Goal: Information Seeking & Learning: Learn about a topic

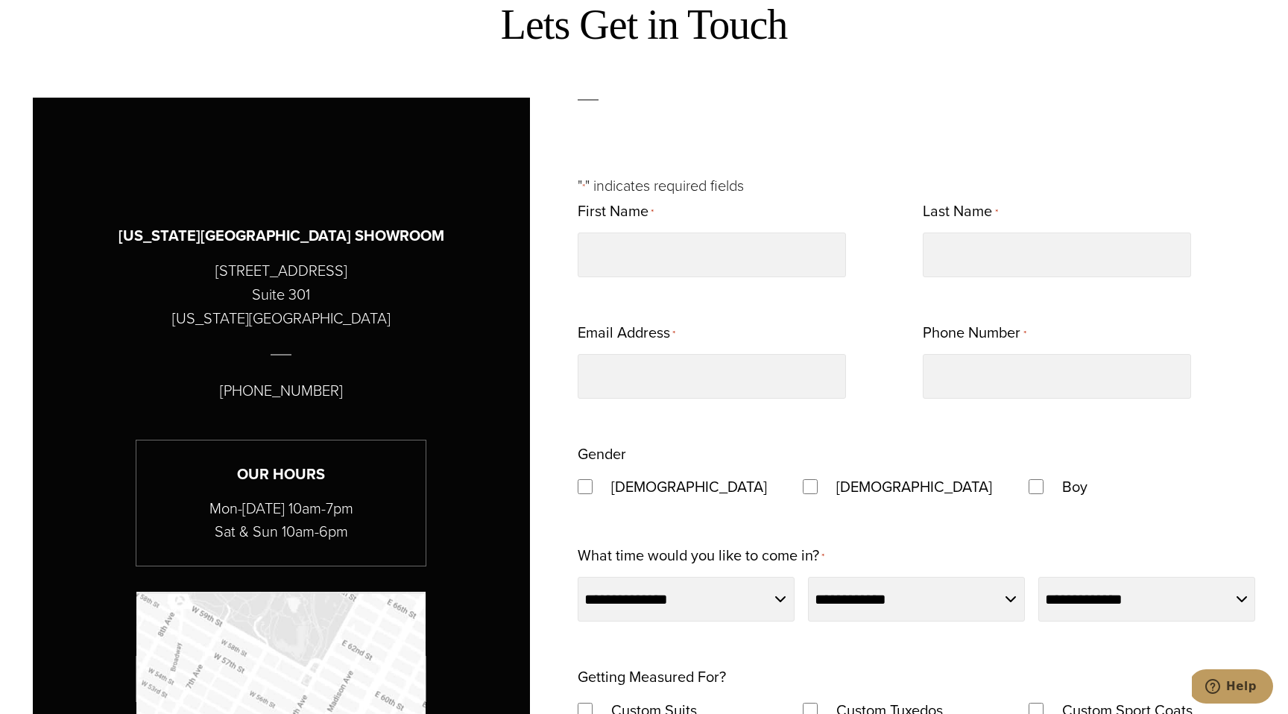
scroll to position [757, 0]
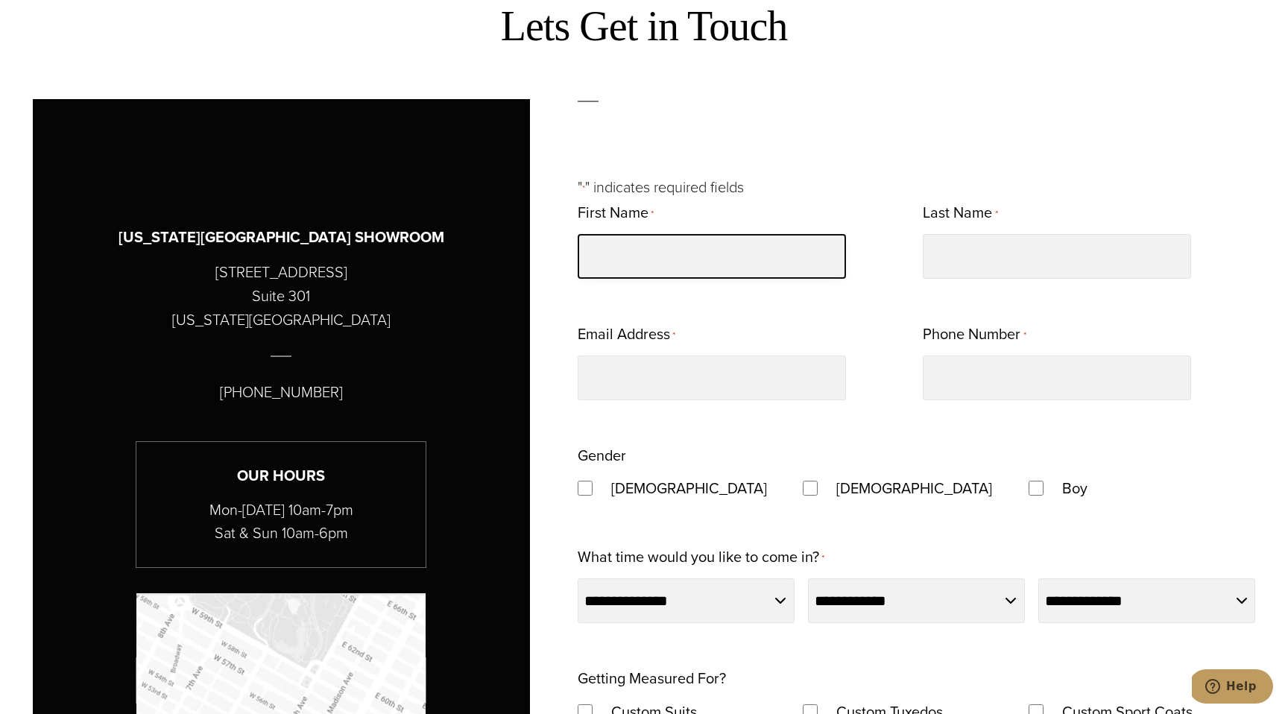
click at [610, 244] on input "First Name *" at bounding box center [711, 256] width 268 height 45
type input "******"
type input "********"
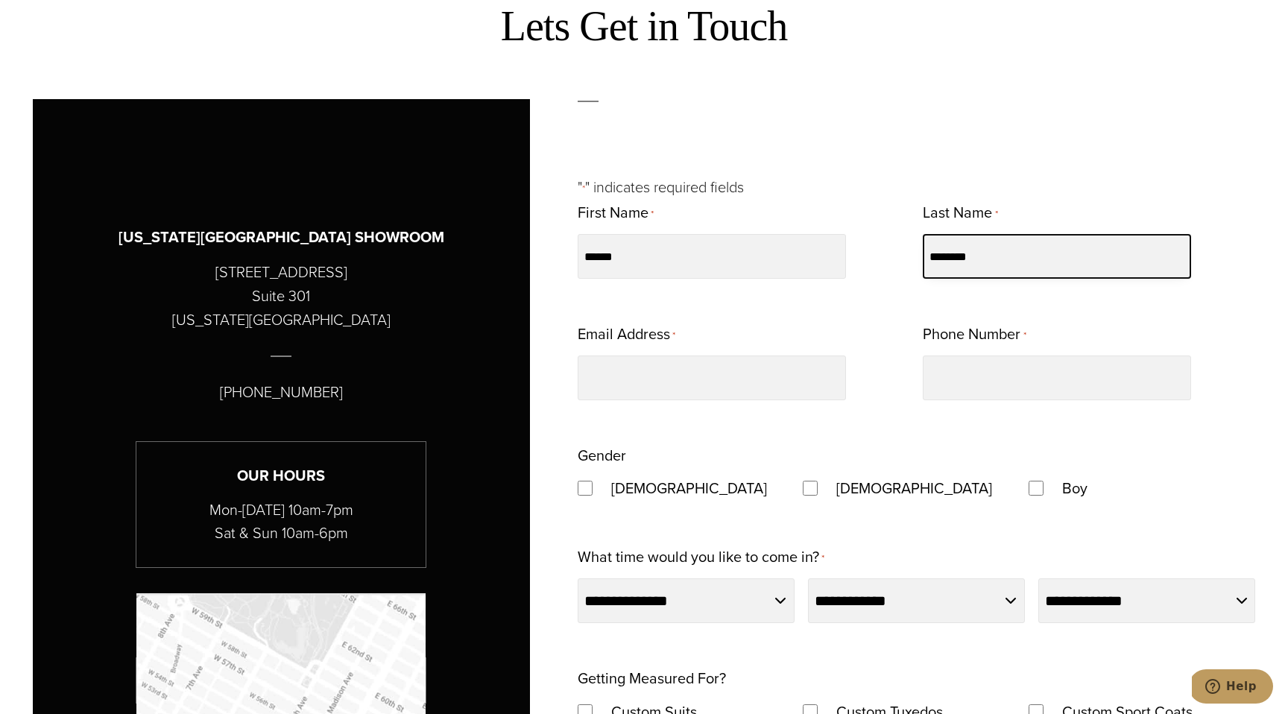
type input "**********"
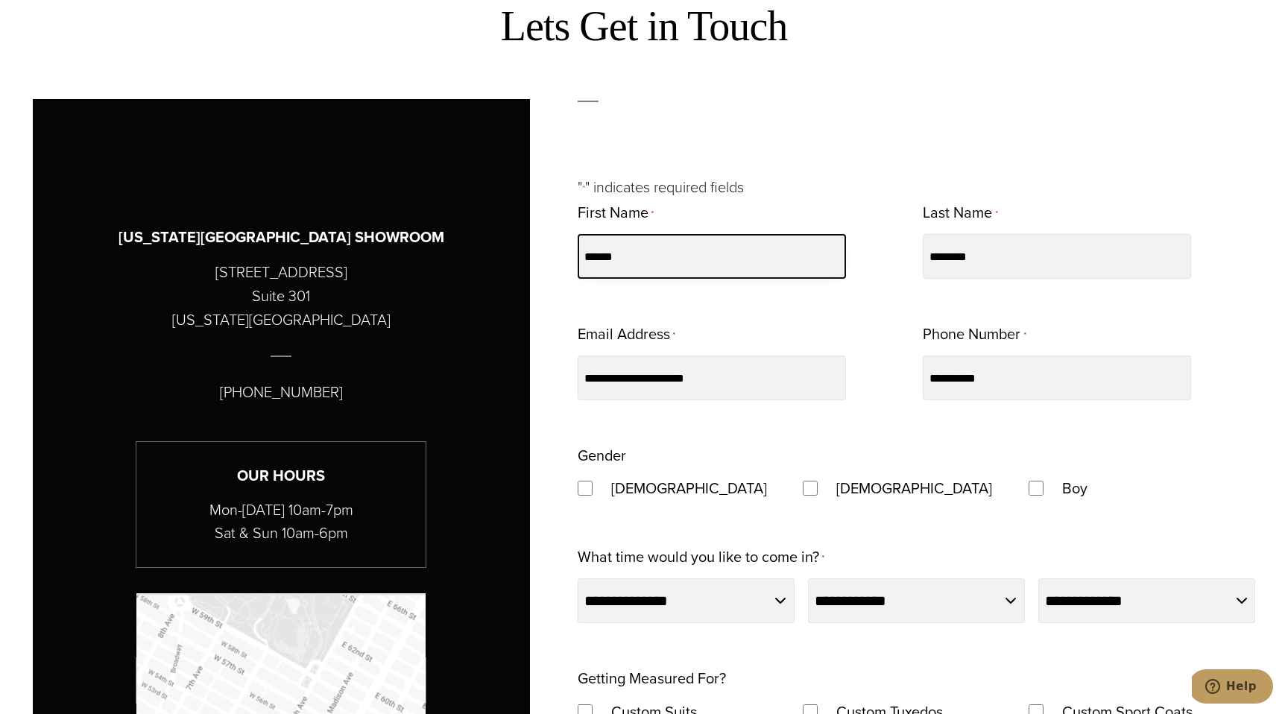
type input "**********"
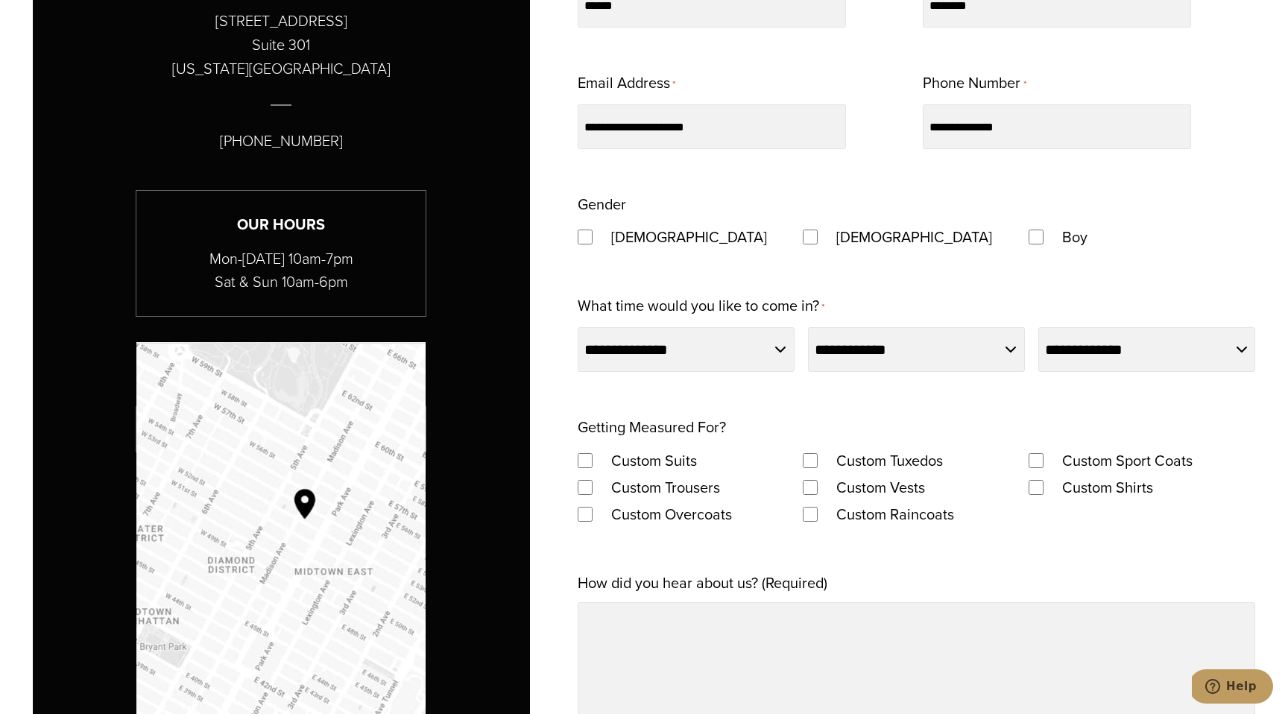
scroll to position [1022, 0]
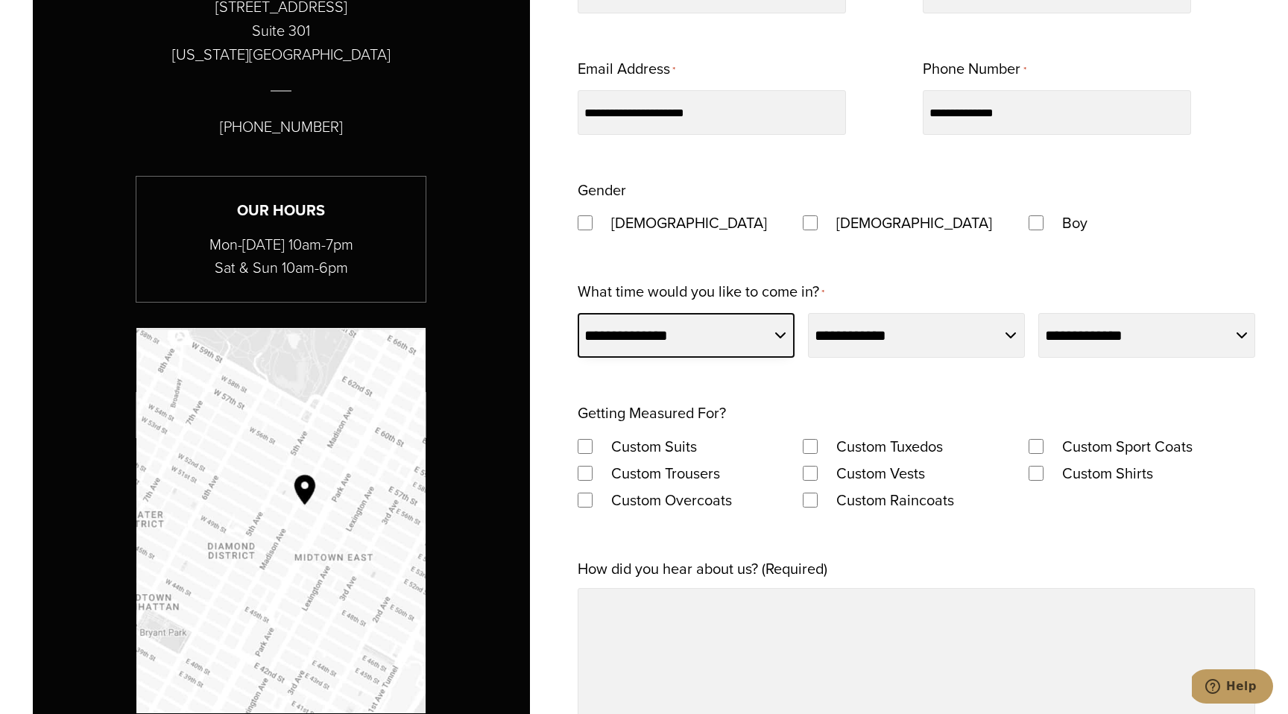
click at [777, 335] on select "**********" at bounding box center [685, 335] width 217 height 45
select select "*********"
click at [577, 313] on select "**********" at bounding box center [685, 335] width 217 height 45
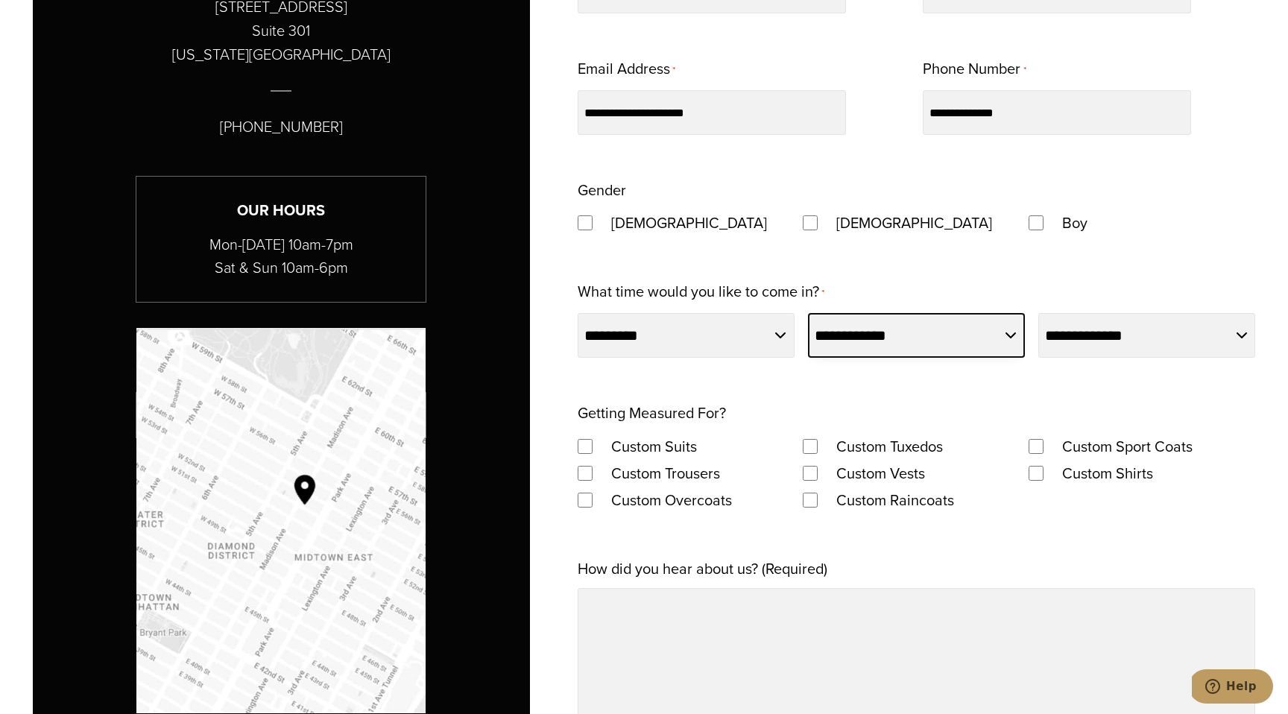
click at [1001, 325] on select "**********" at bounding box center [916, 335] width 217 height 45
select select "**"
click at [808, 313] on select "**********" at bounding box center [916, 335] width 217 height 45
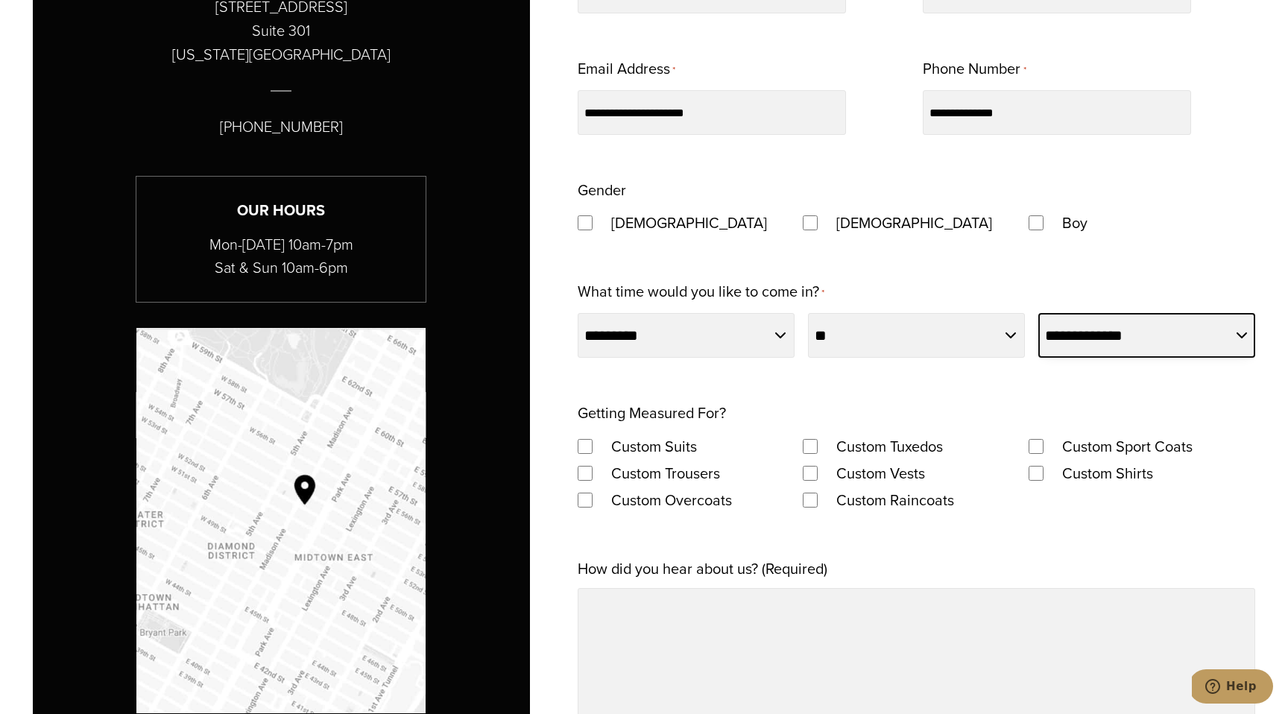
click at [1238, 329] on select "**********" at bounding box center [1146, 335] width 217 height 45
select select "********"
click at [1038, 313] on select "**********" at bounding box center [1146, 335] width 217 height 45
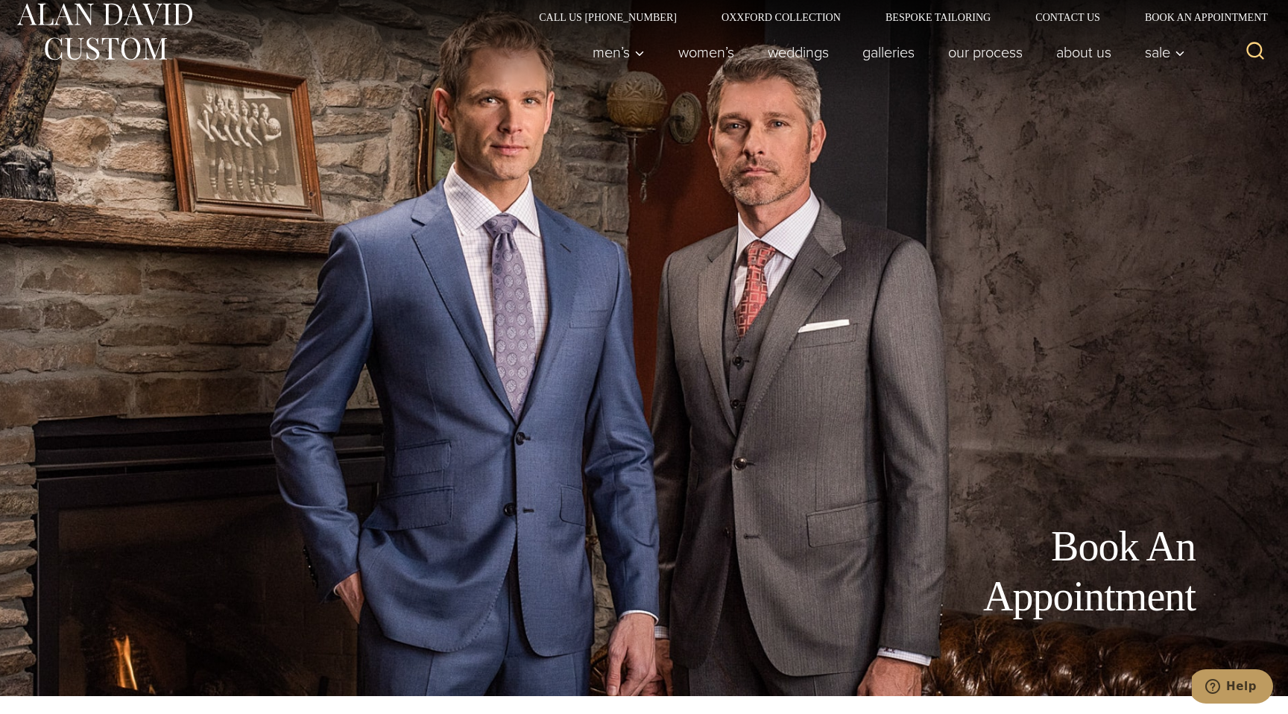
scroll to position [0, 0]
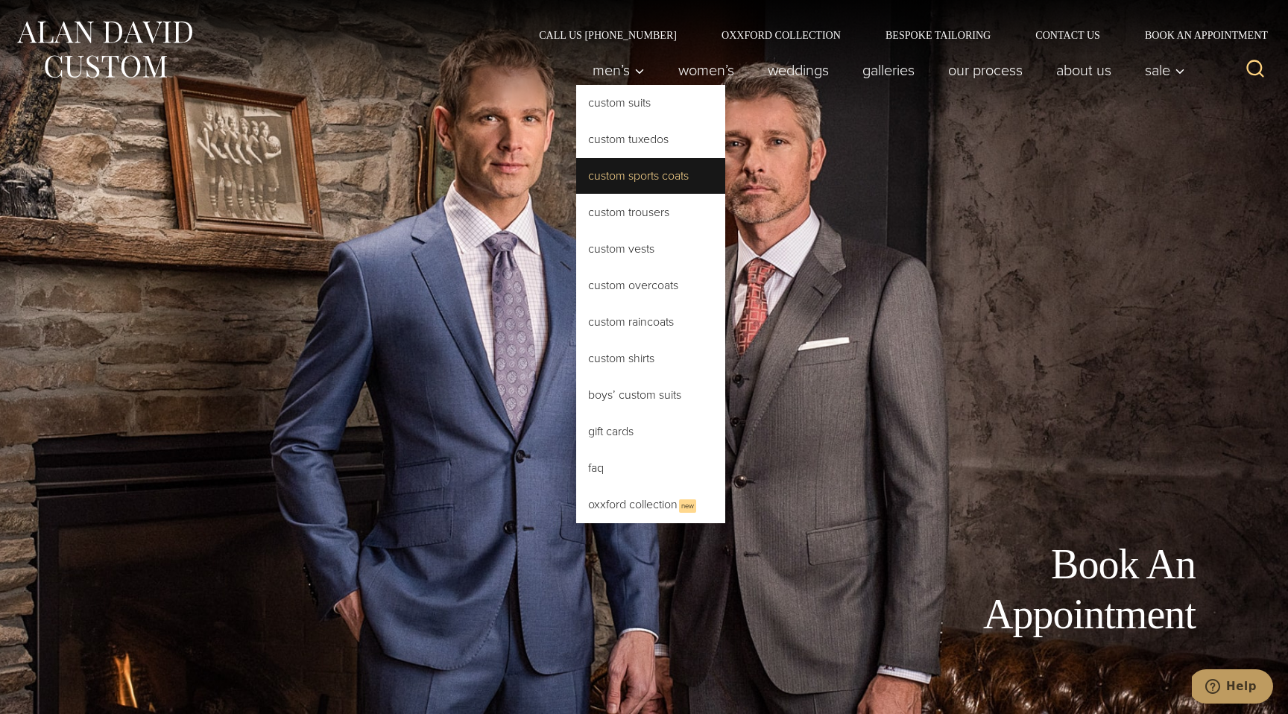
click at [623, 174] on link "Custom Sports Coats" at bounding box center [650, 176] width 149 height 36
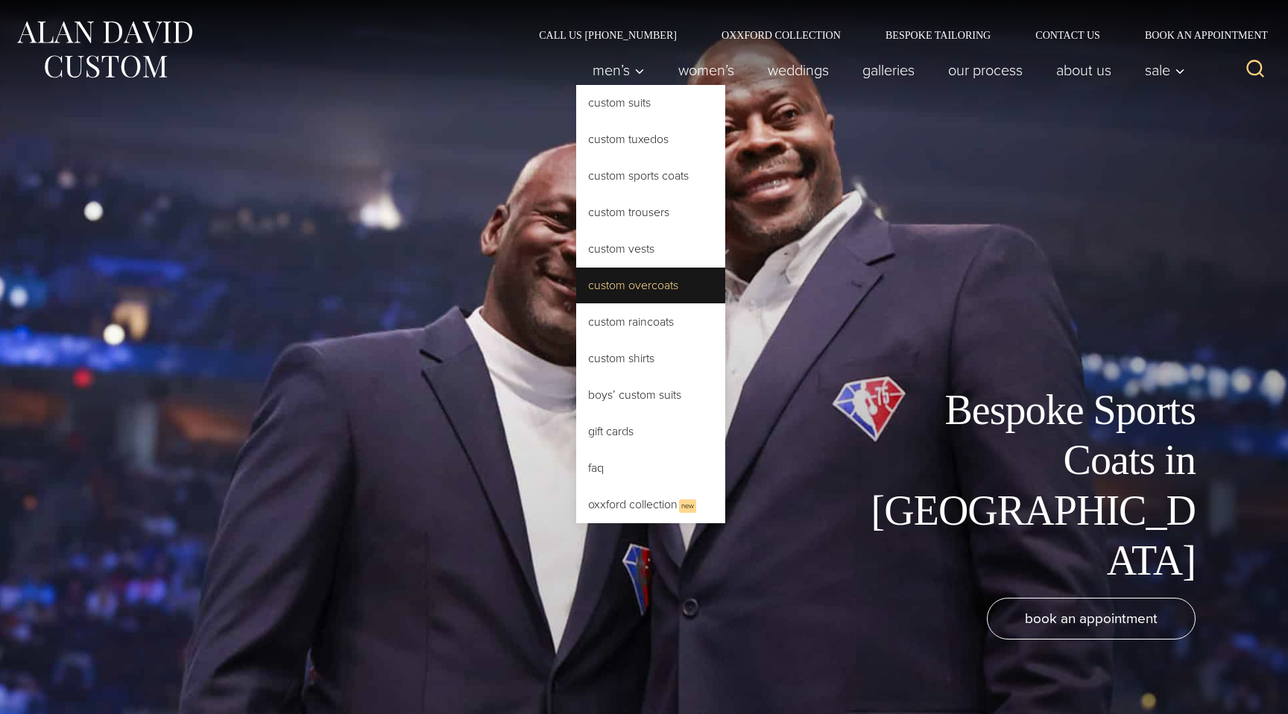
click at [654, 280] on link "Custom Overcoats" at bounding box center [650, 285] width 149 height 36
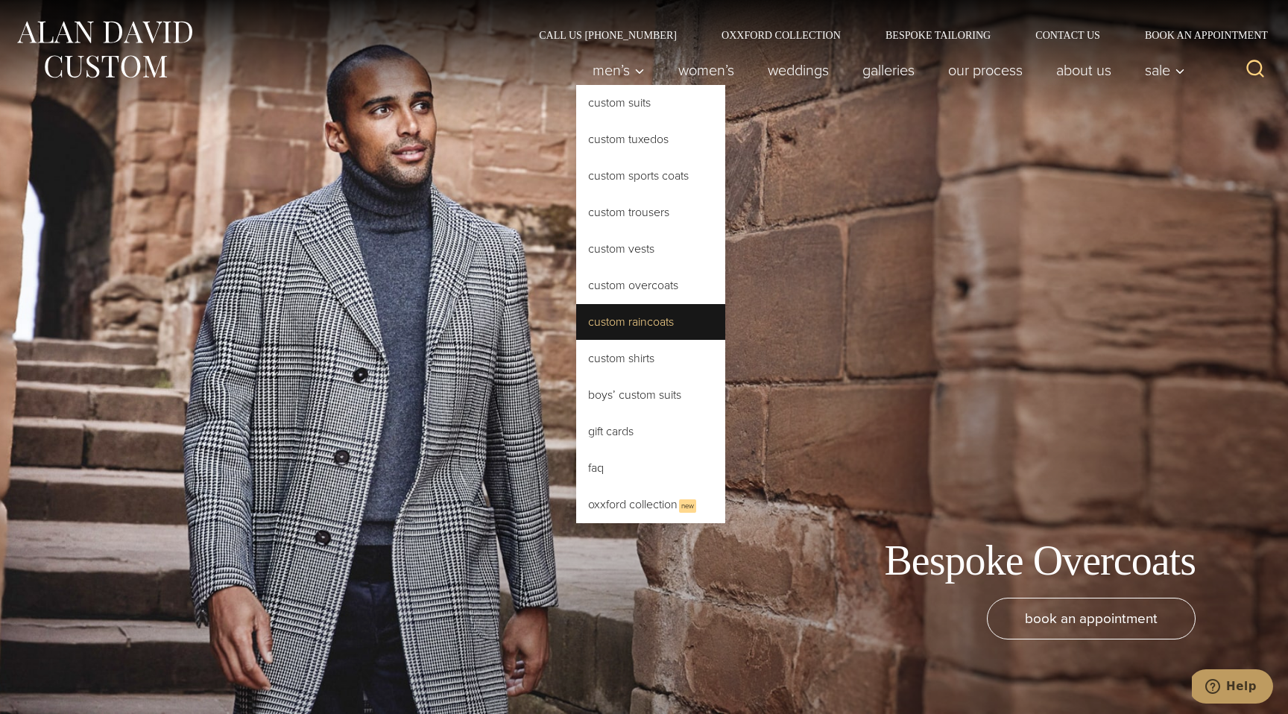
click at [642, 323] on link "Custom Raincoats" at bounding box center [650, 322] width 149 height 36
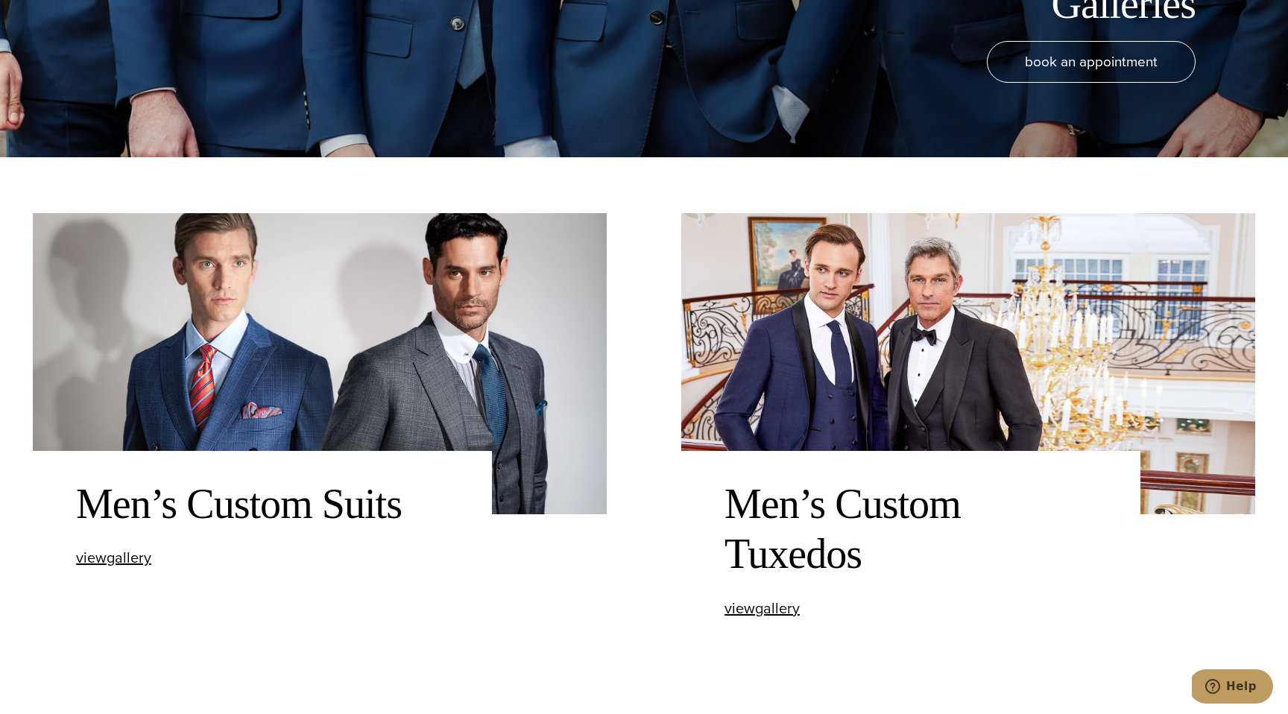
scroll to position [546, 0]
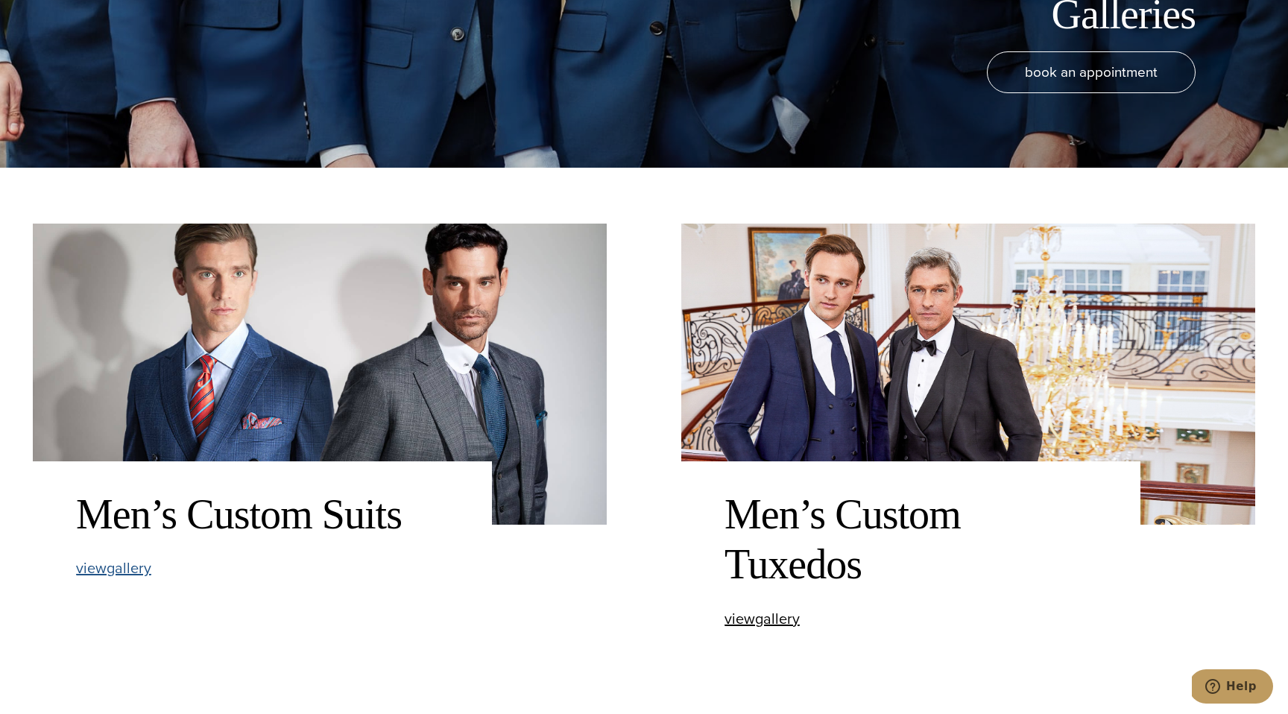
click at [136, 568] on span "view Men’s Custom Suits gallery" at bounding box center [113, 568] width 75 height 22
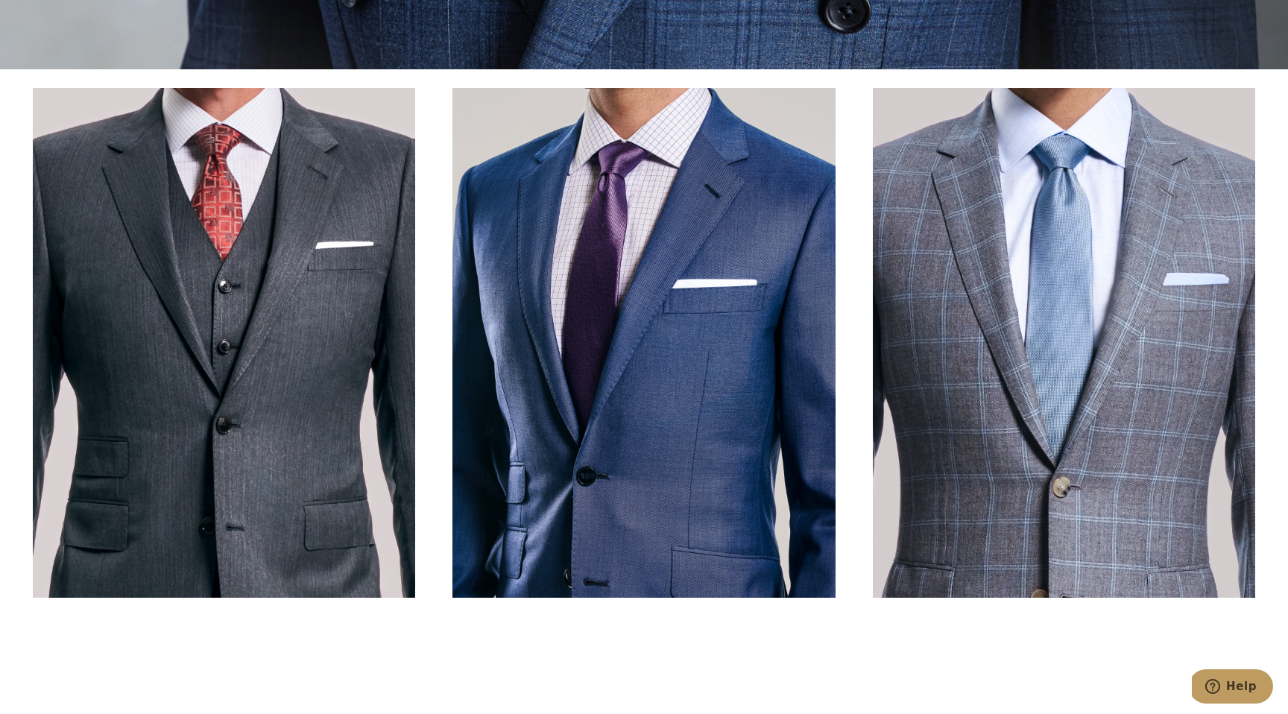
scroll to position [645, 0]
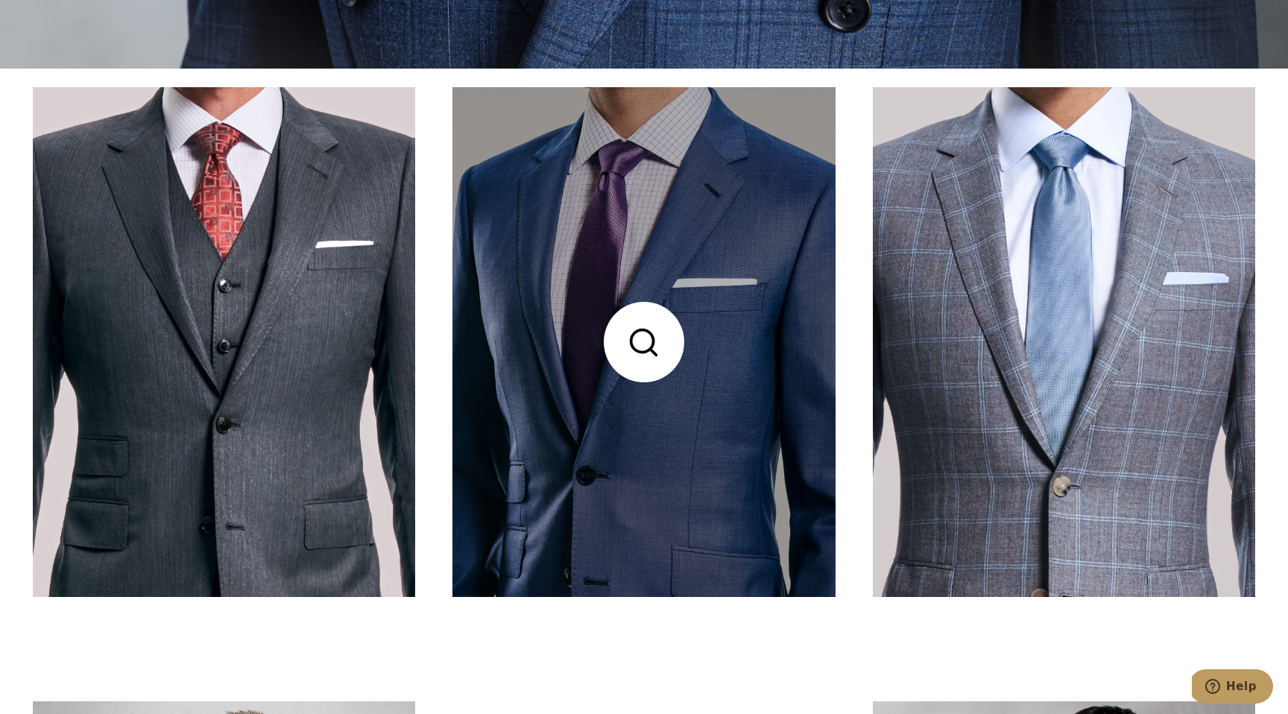
click at [634, 339] on link at bounding box center [643, 342] width 382 height 510
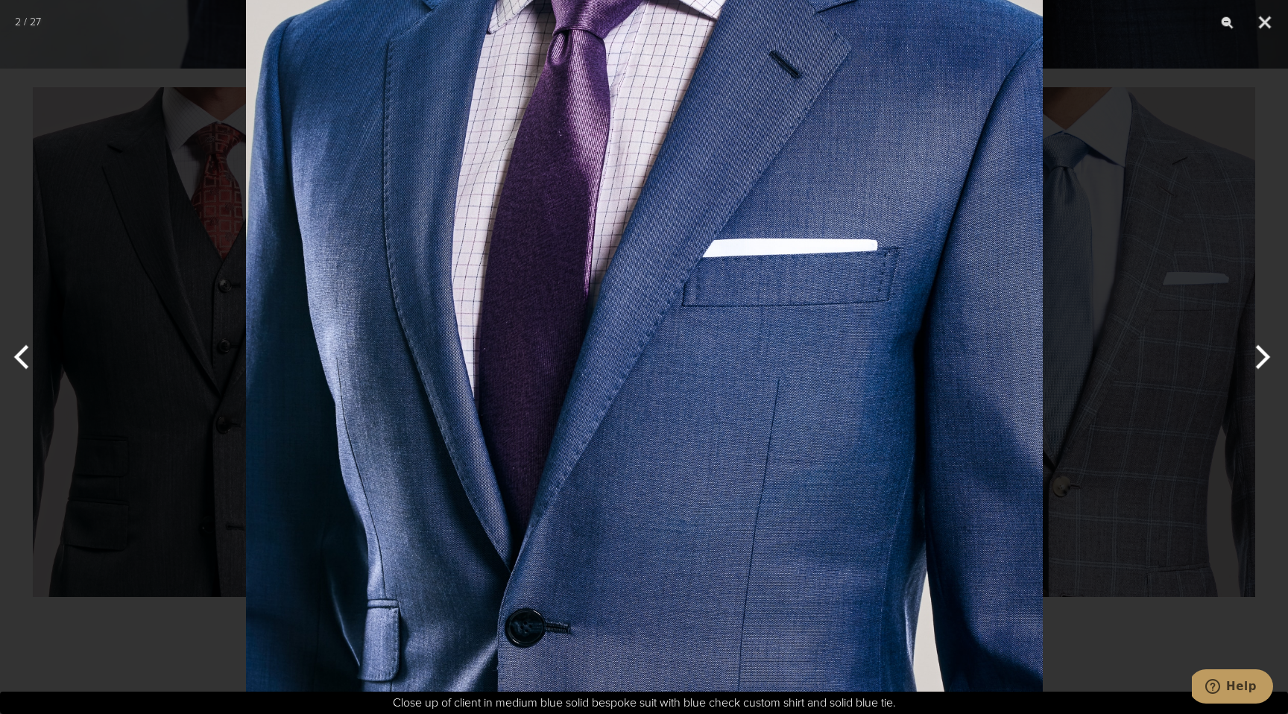
click at [634, 339] on img at bounding box center [644, 364] width 797 height 1051
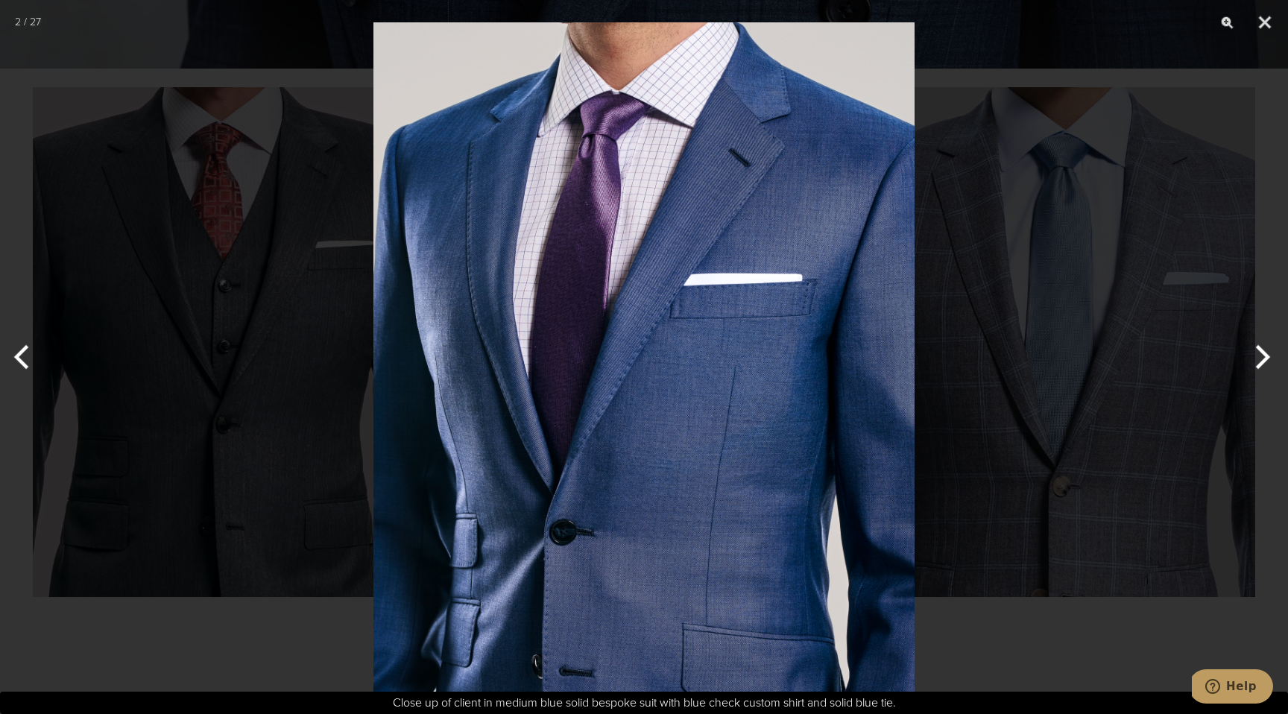
click at [949, 630] on div at bounding box center [644, 357] width 1288 height 714
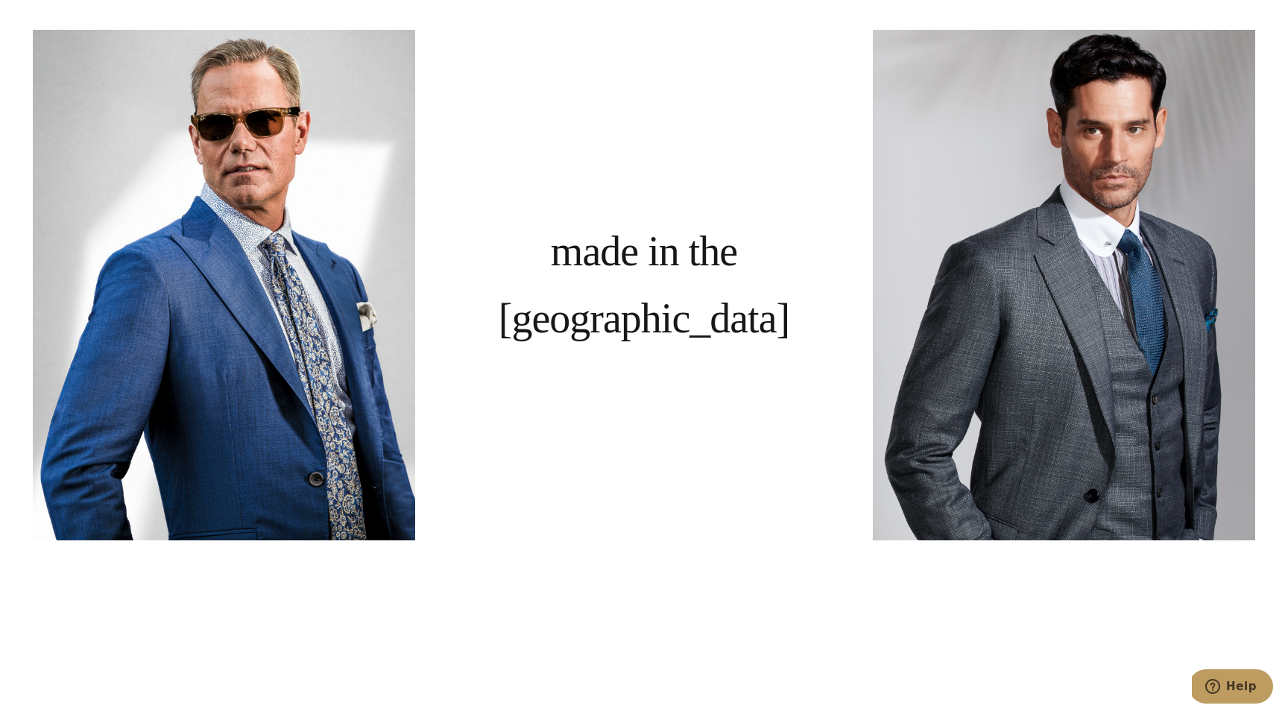
scroll to position [1442, 0]
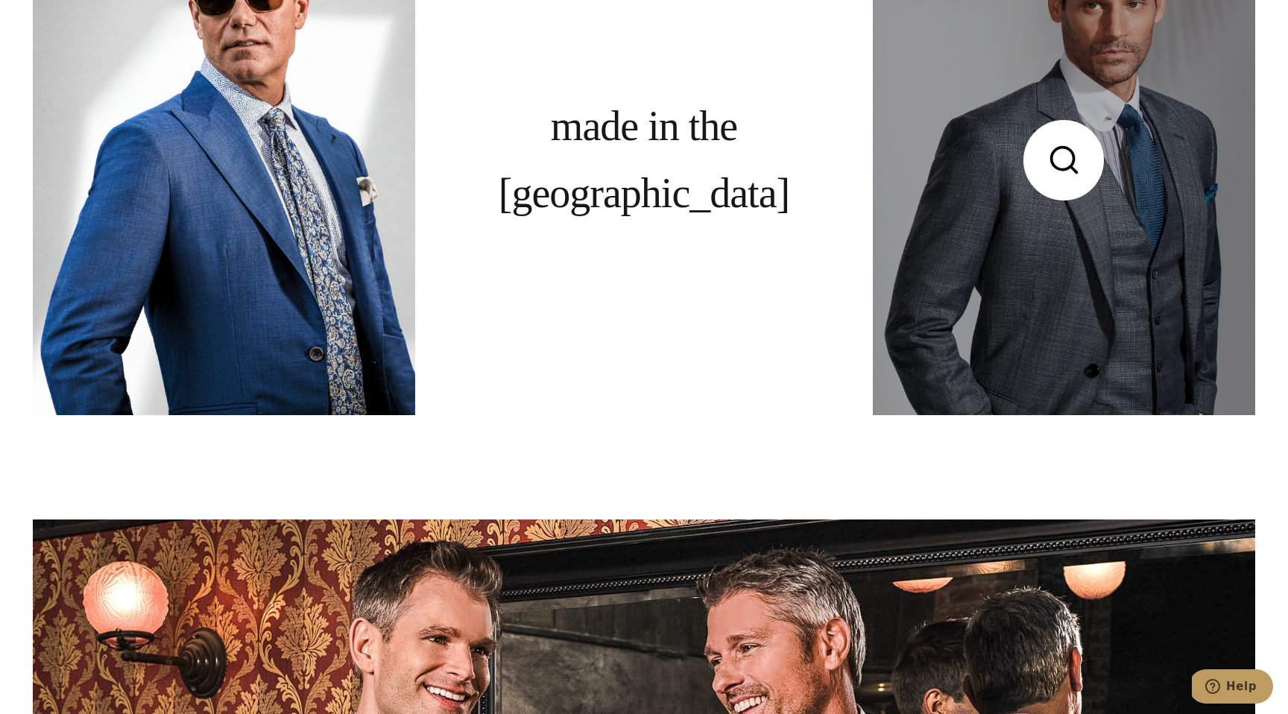
click at [1062, 165] on link at bounding box center [1064, 160] width 382 height 510
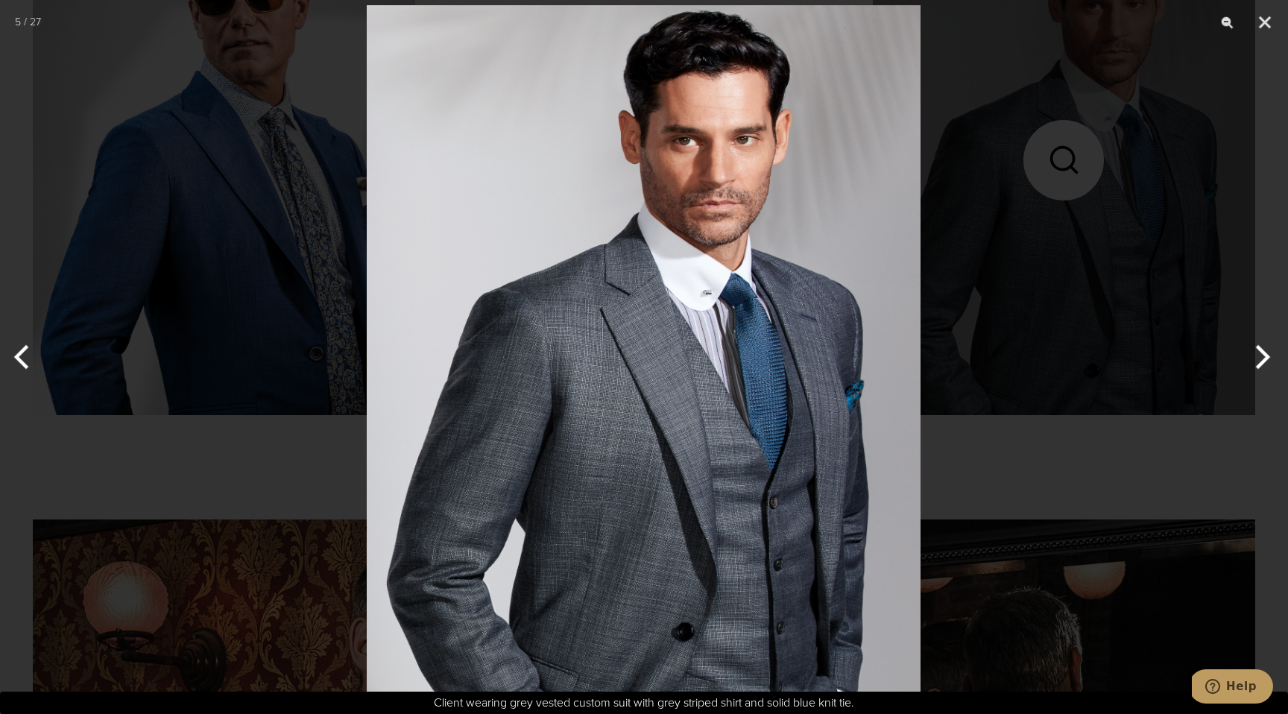
click at [715, 496] on img at bounding box center [644, 348] width 554 height 731
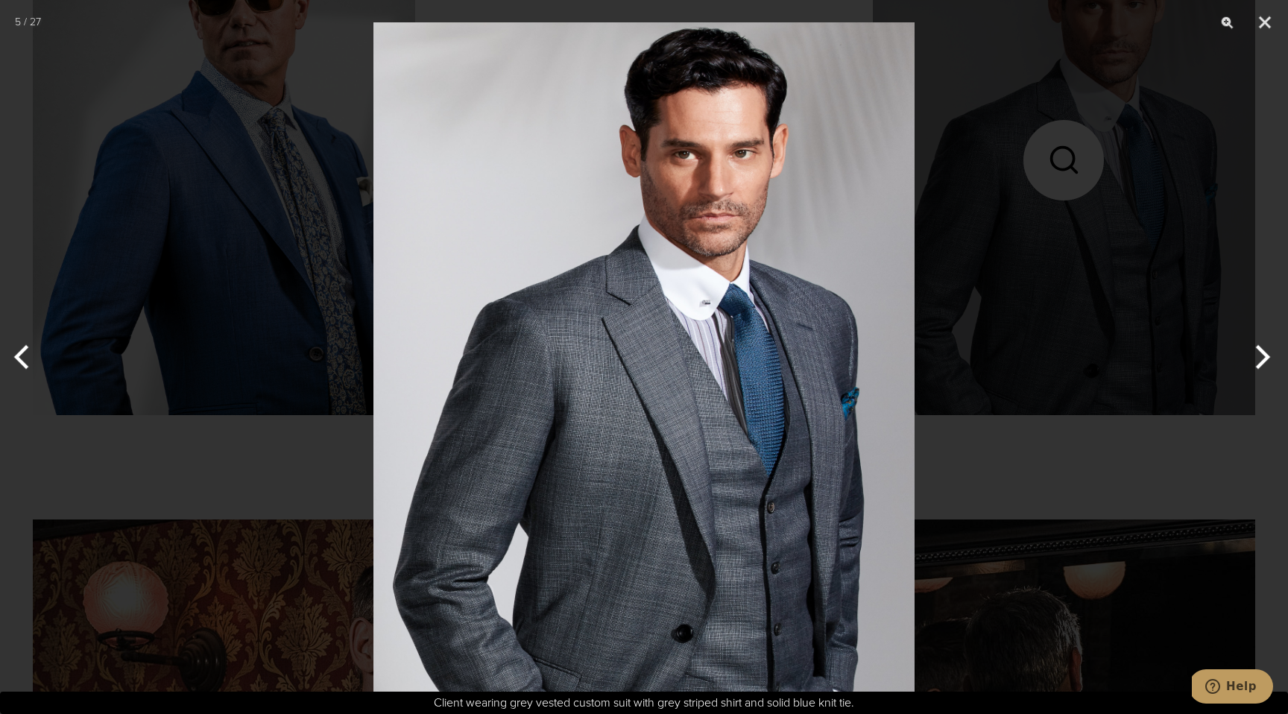
click at [964, 449] on div at bounding box center [644, 357] width 1288 height 714
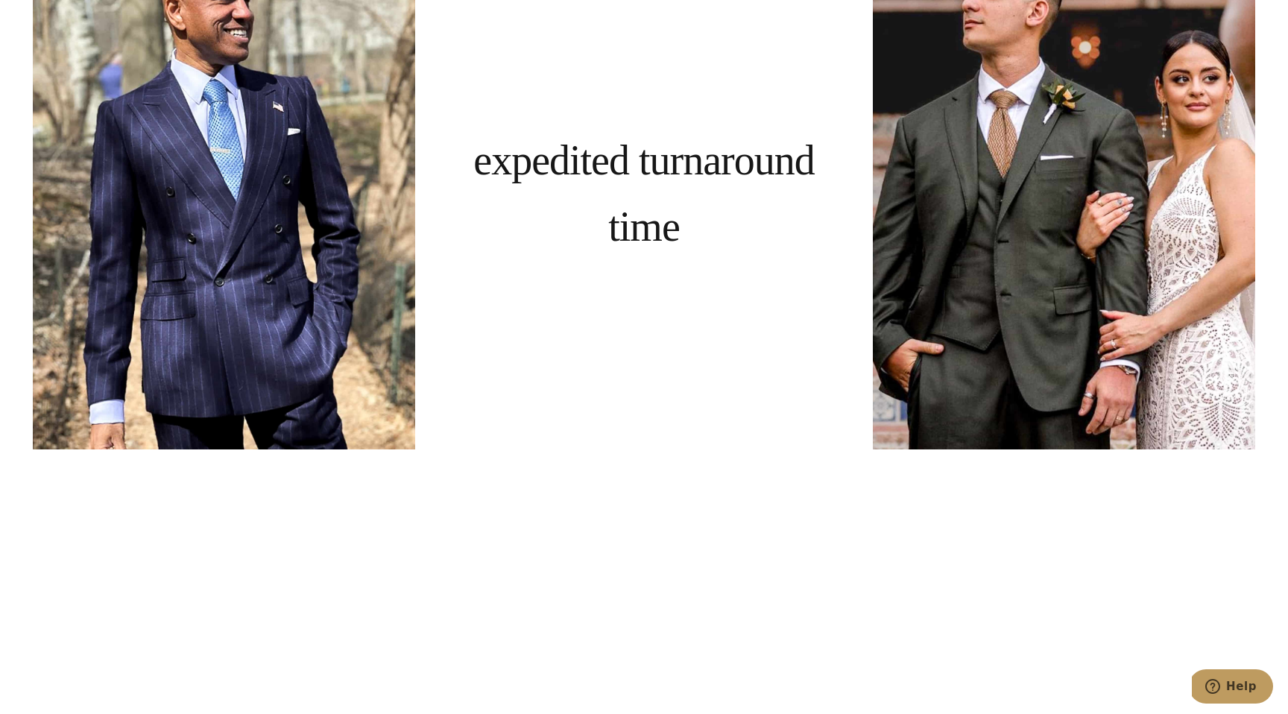
scroll to position [6471, 0]
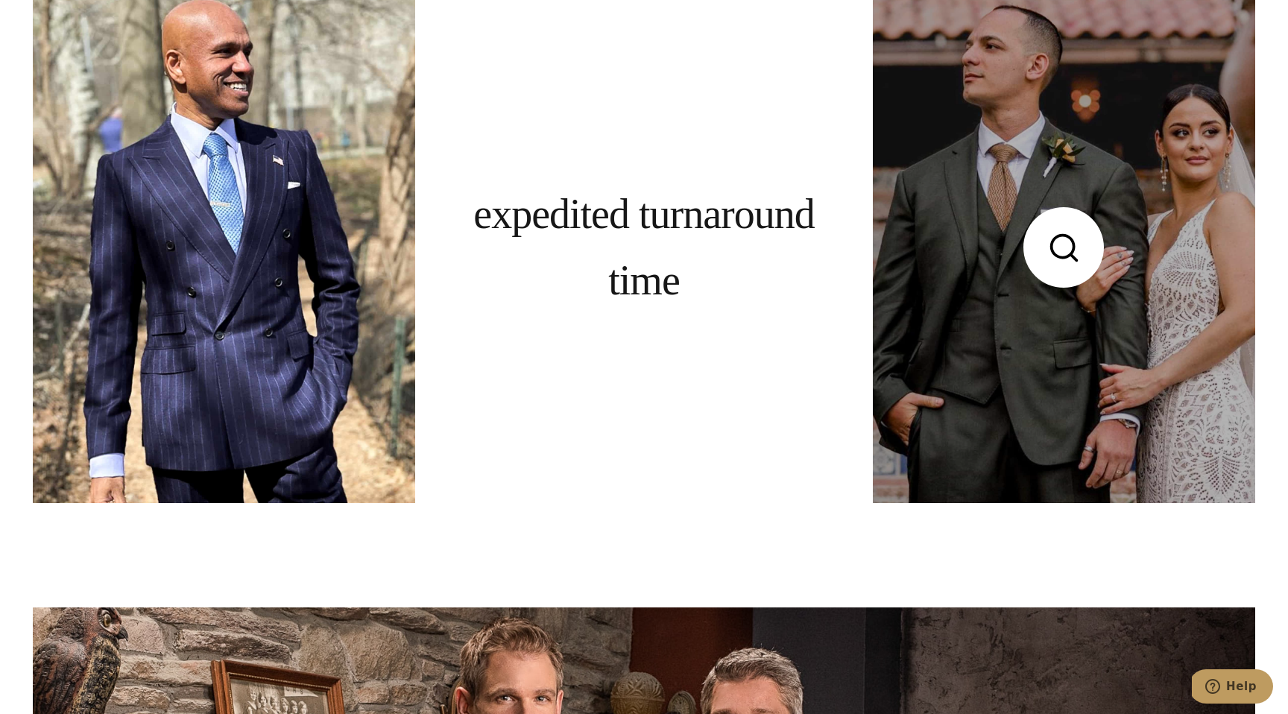
click at [1057, 254] on link at bounding box center [1064, 248] width 382 height 510
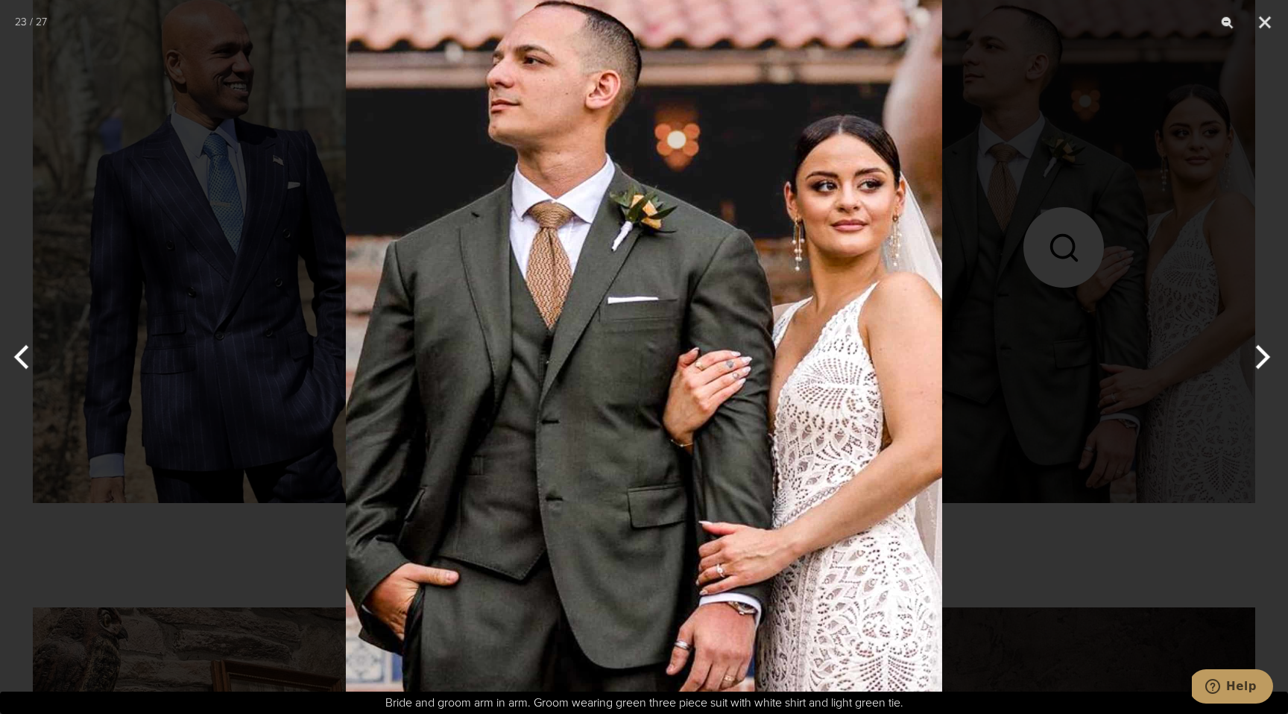
click at [1029, 326] on div at bounding box center [644, 357] width 1288 height 714
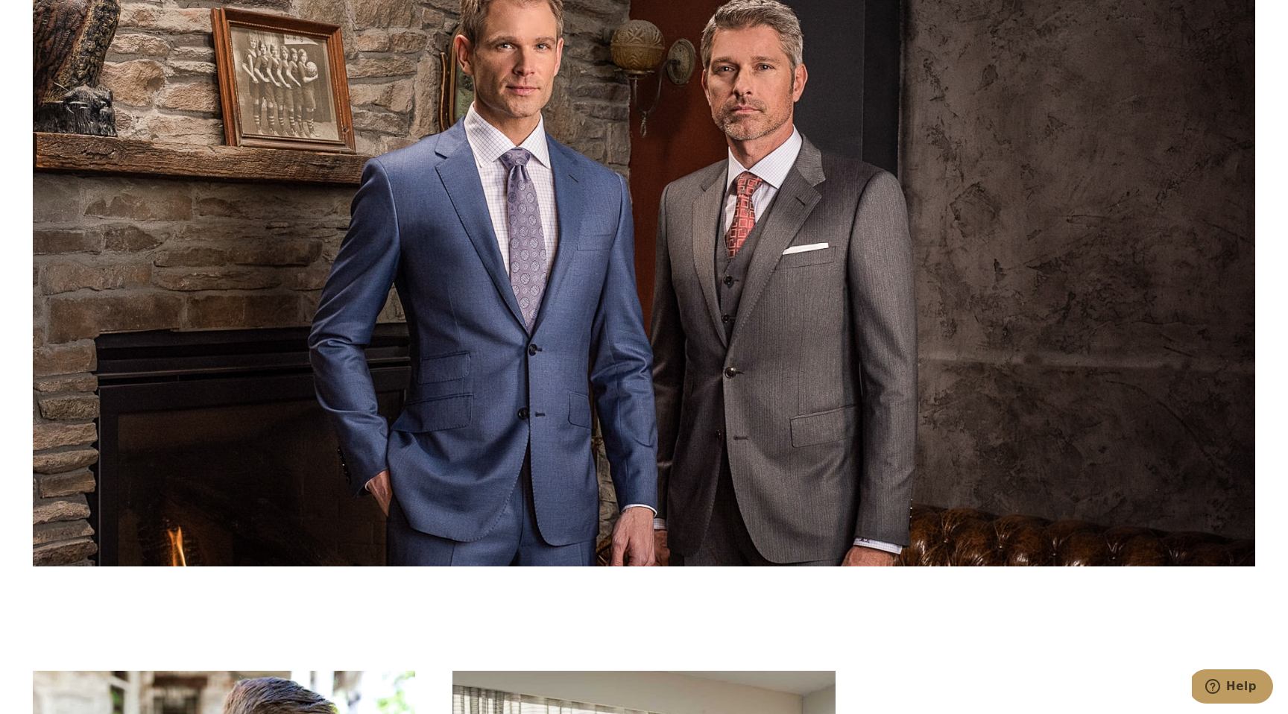
scroll to position [7111, 0]
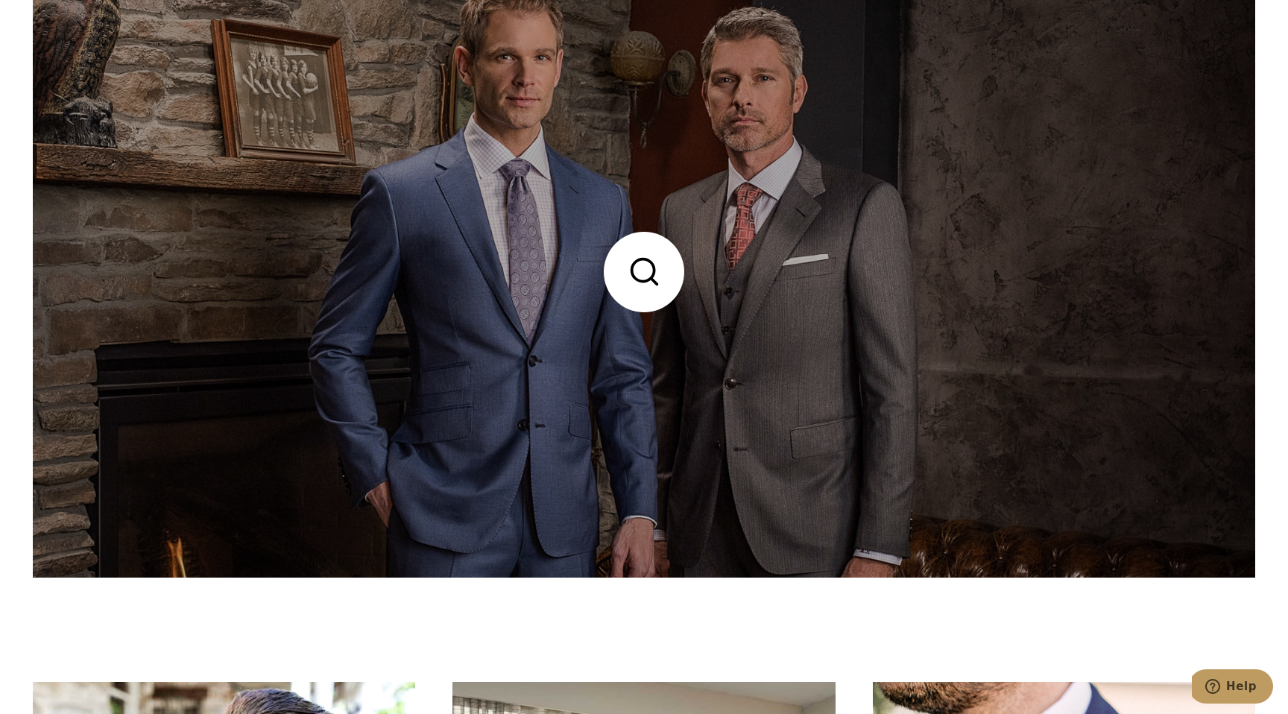
click at [654, 270] on link at bounding box center [644, 271] width 1222 height 611
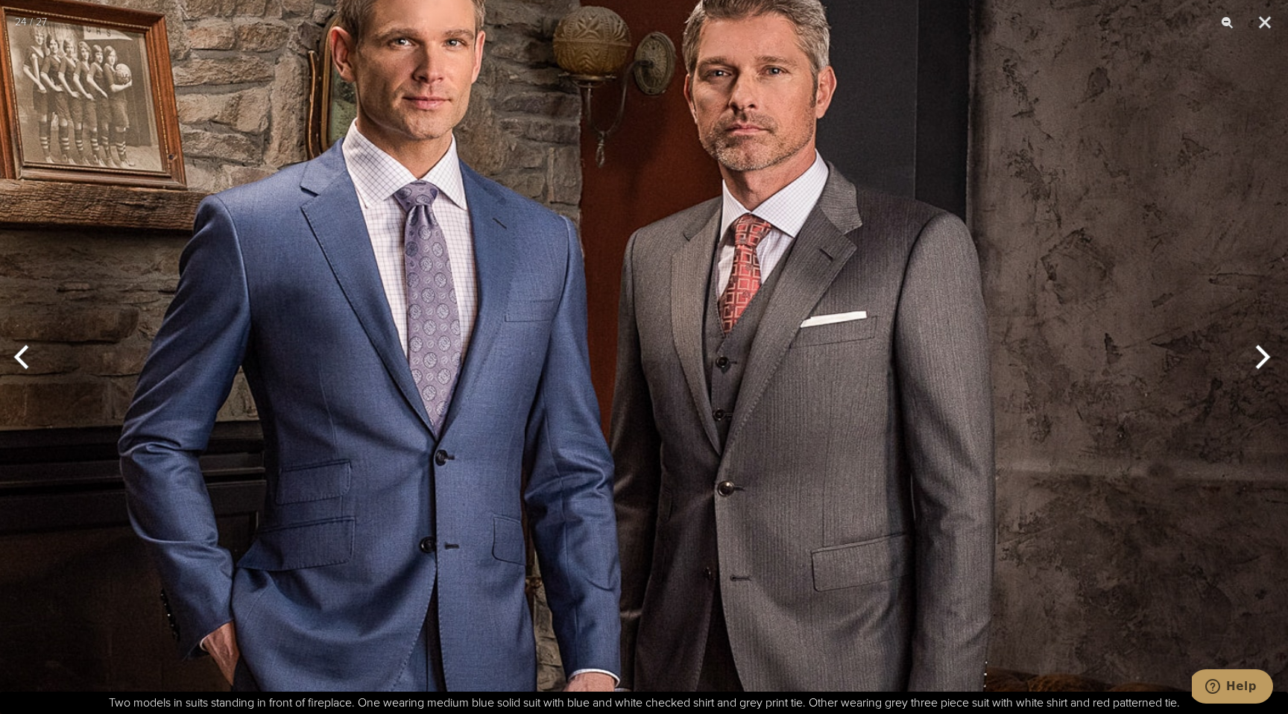
click at [1266, 360] on button "Next" at bounding box center [1260, 357] width 56 height 75
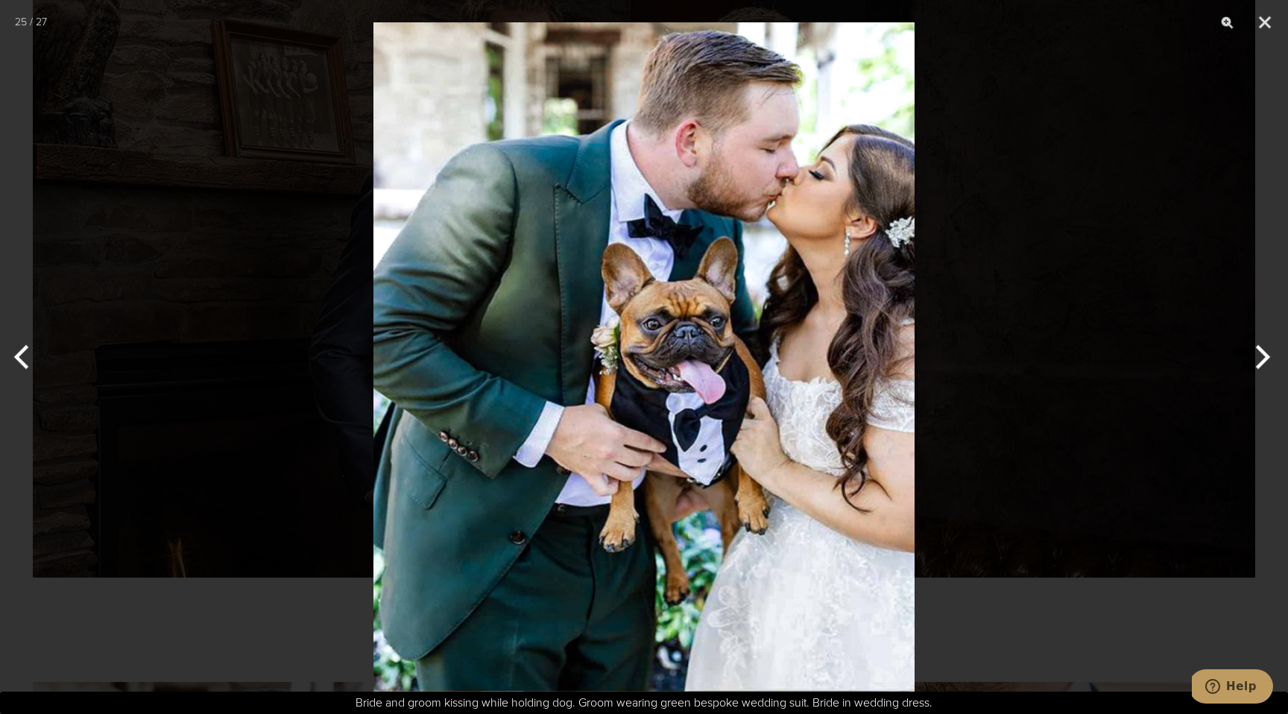
click at [1188, 136] on div at bounding box center [644, 357] width 1288 height 714
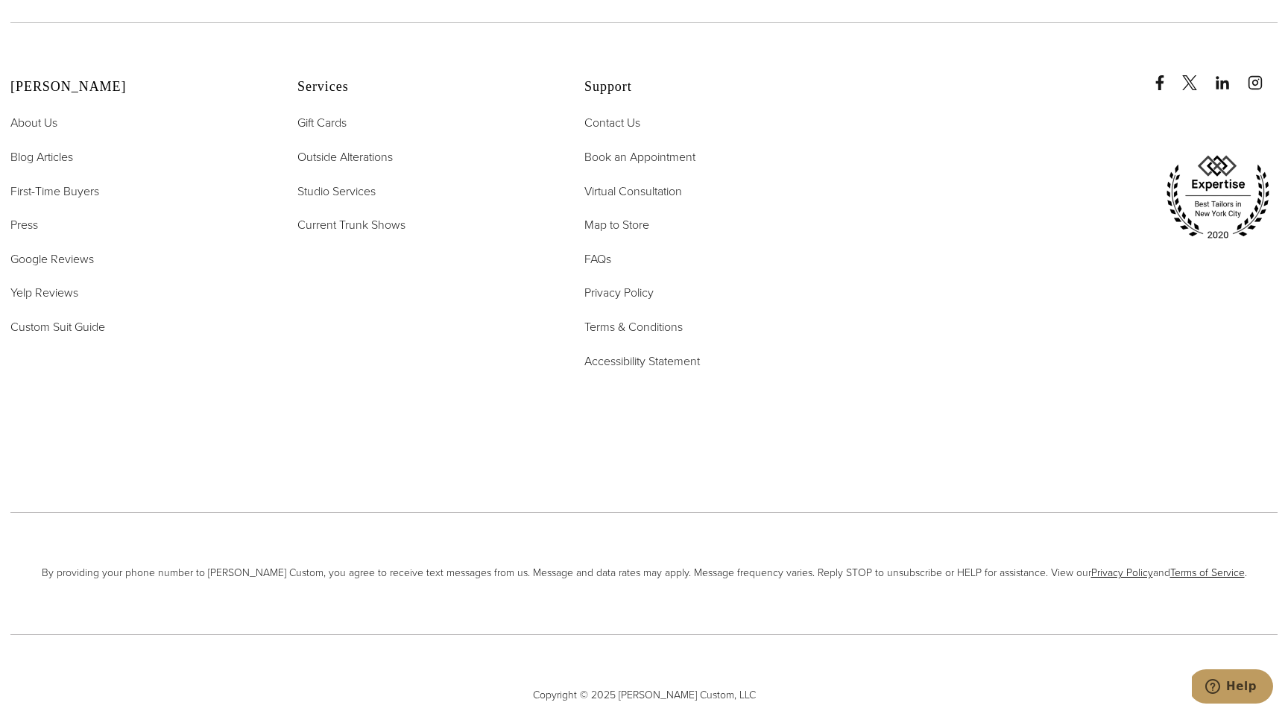
scroll to position [8649, 0]
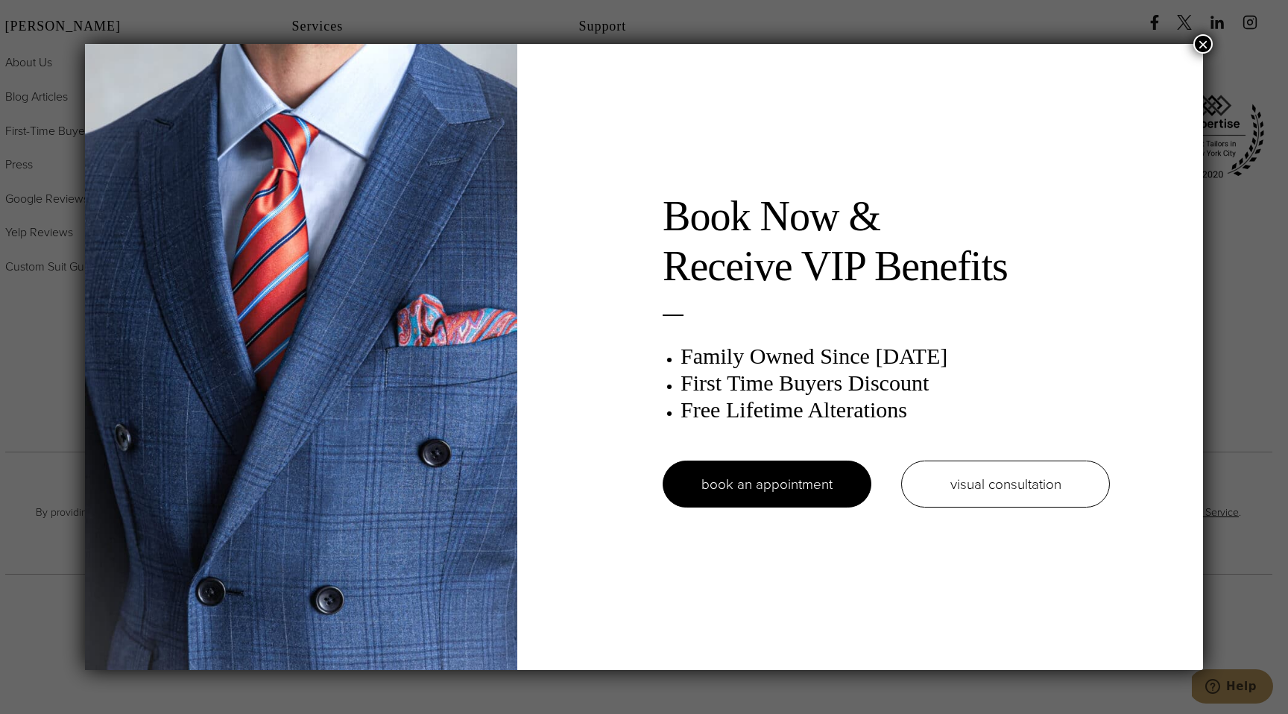
click at [1203, 41] on button "×" at bounding box center [1202, 43] width 19 height 19
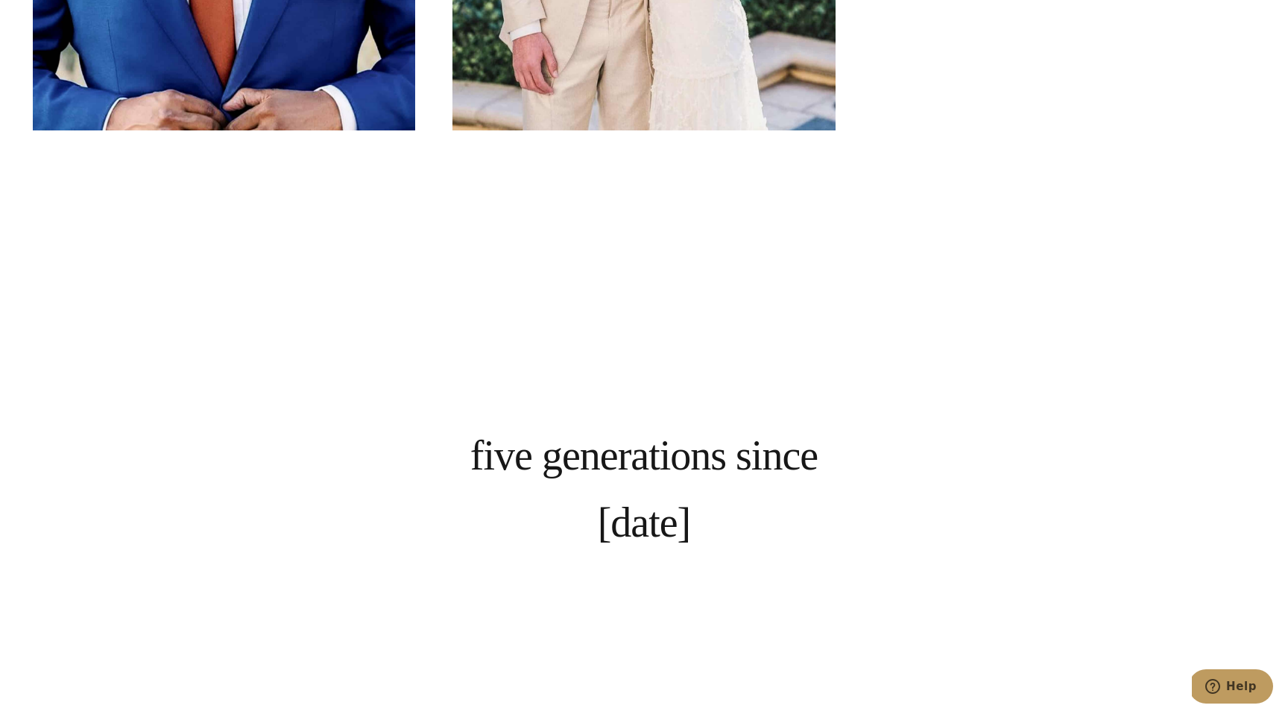
scroll to position [0, 0]
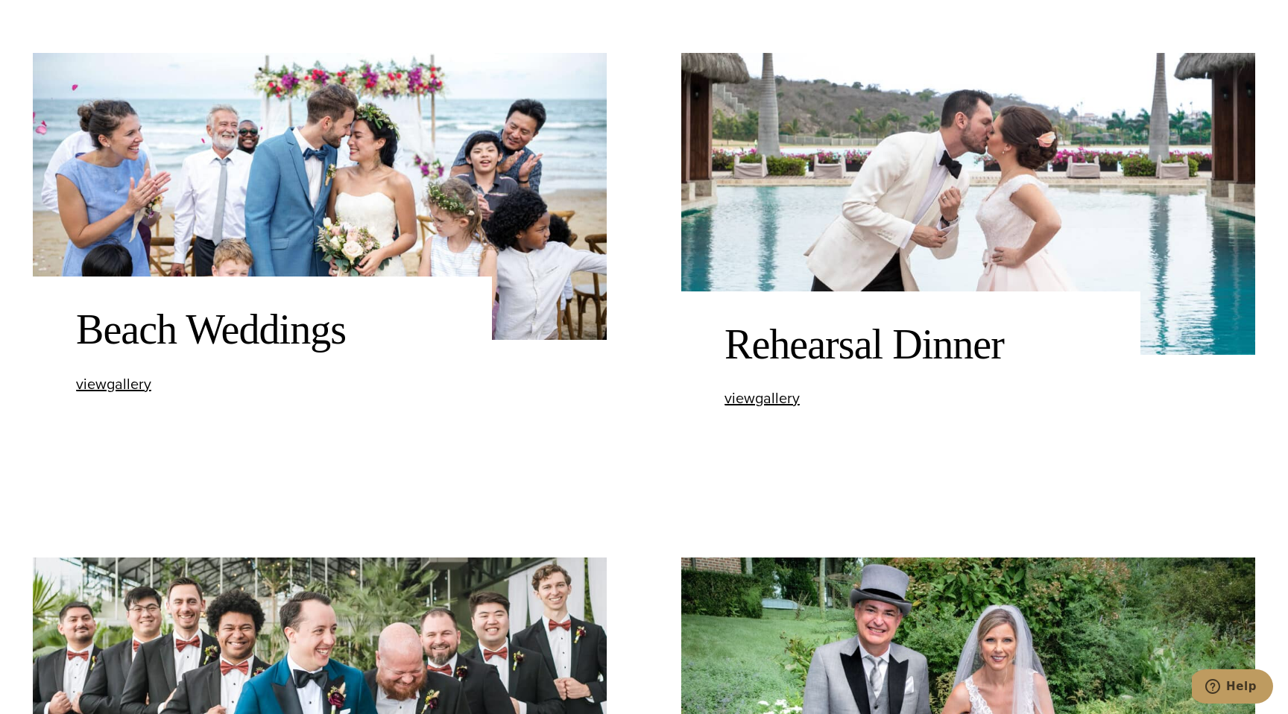
scroll to position [2327, 0]
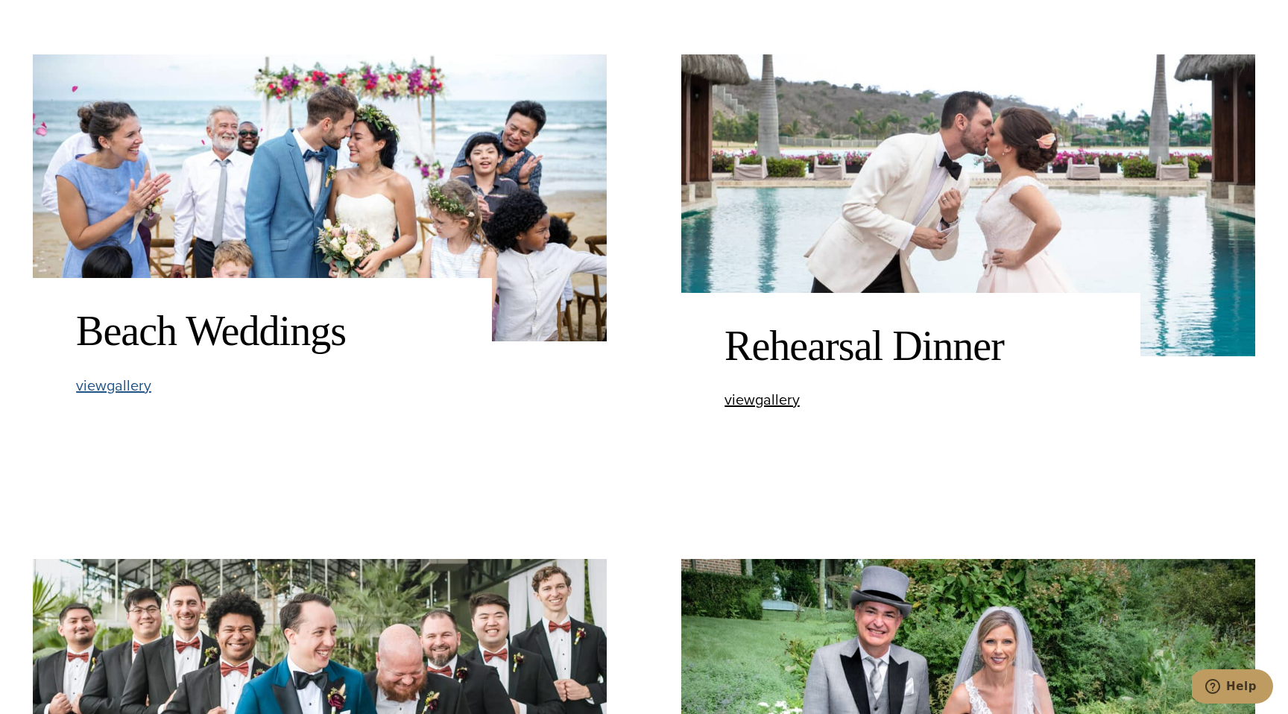
click at [133, 387] on span "view Beach Weddings gallery" at bounding box center [113, 385] width 75 height 22
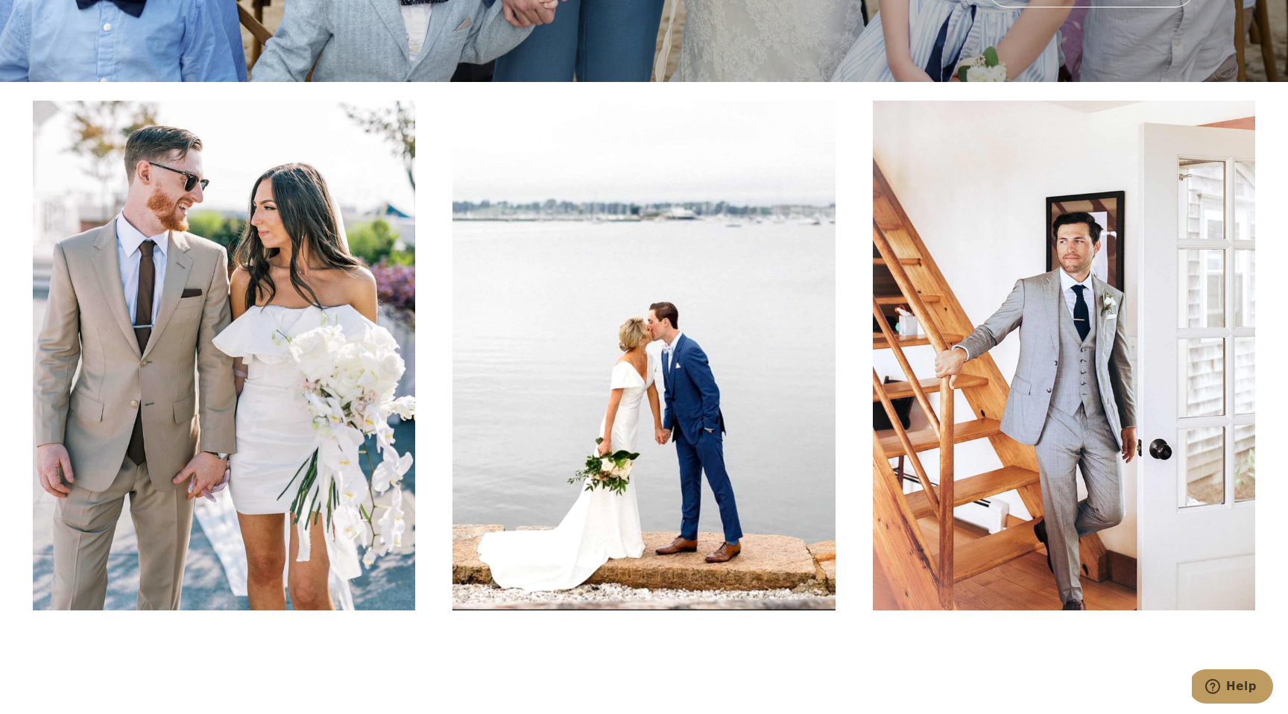
scroll to position [633, 0]
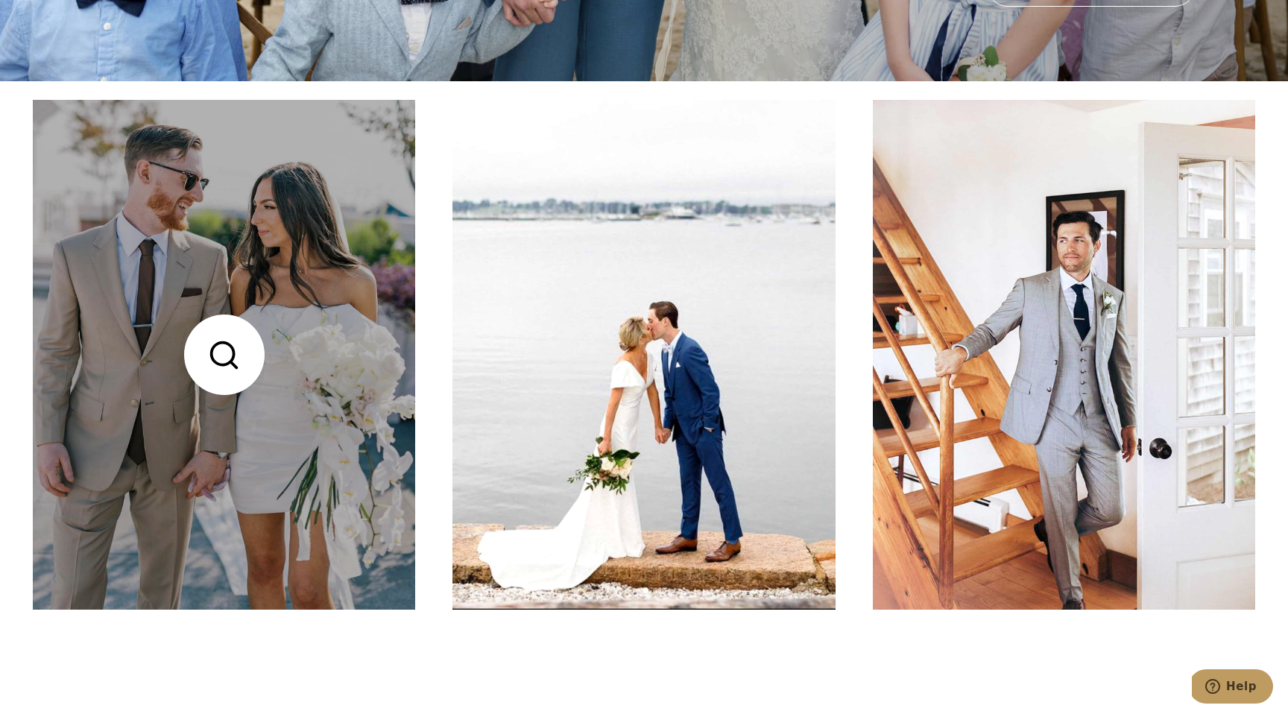
click at [227, 353] on link at bounding box center [224, 355] width 382 height 510
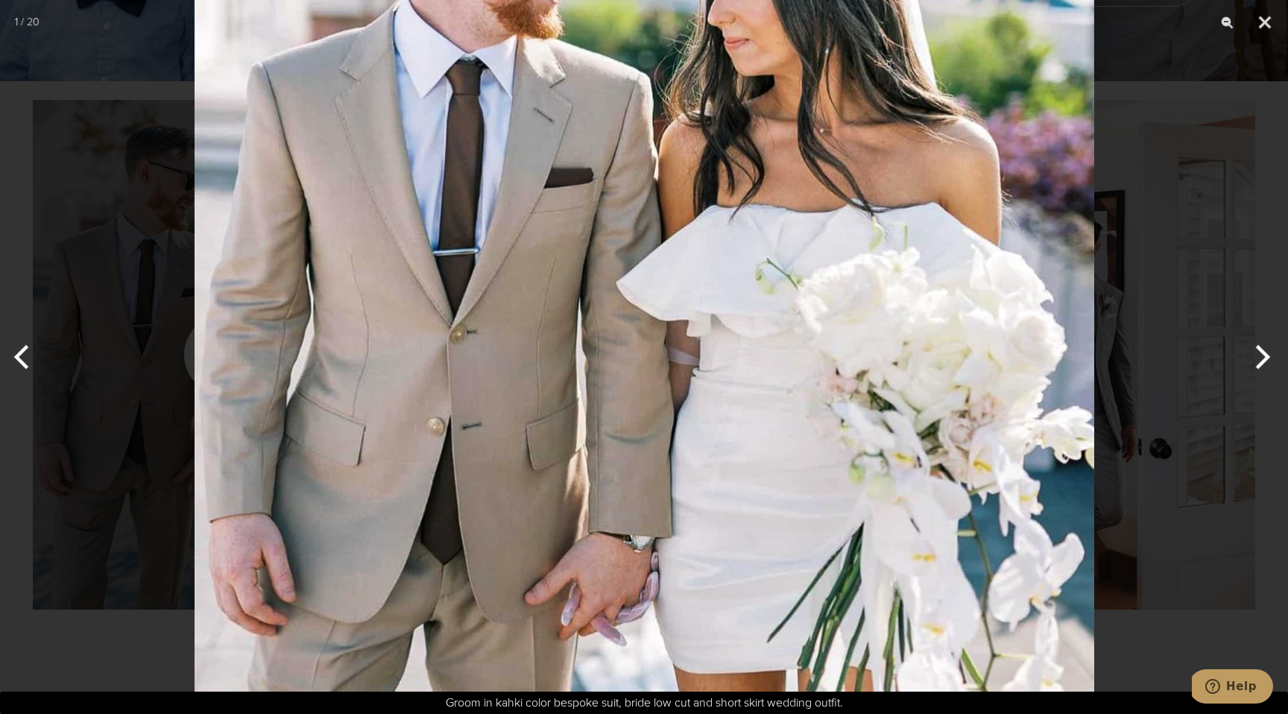
click at [1176, 335] on div at bounding box center [644, 357] width 1288 height 714
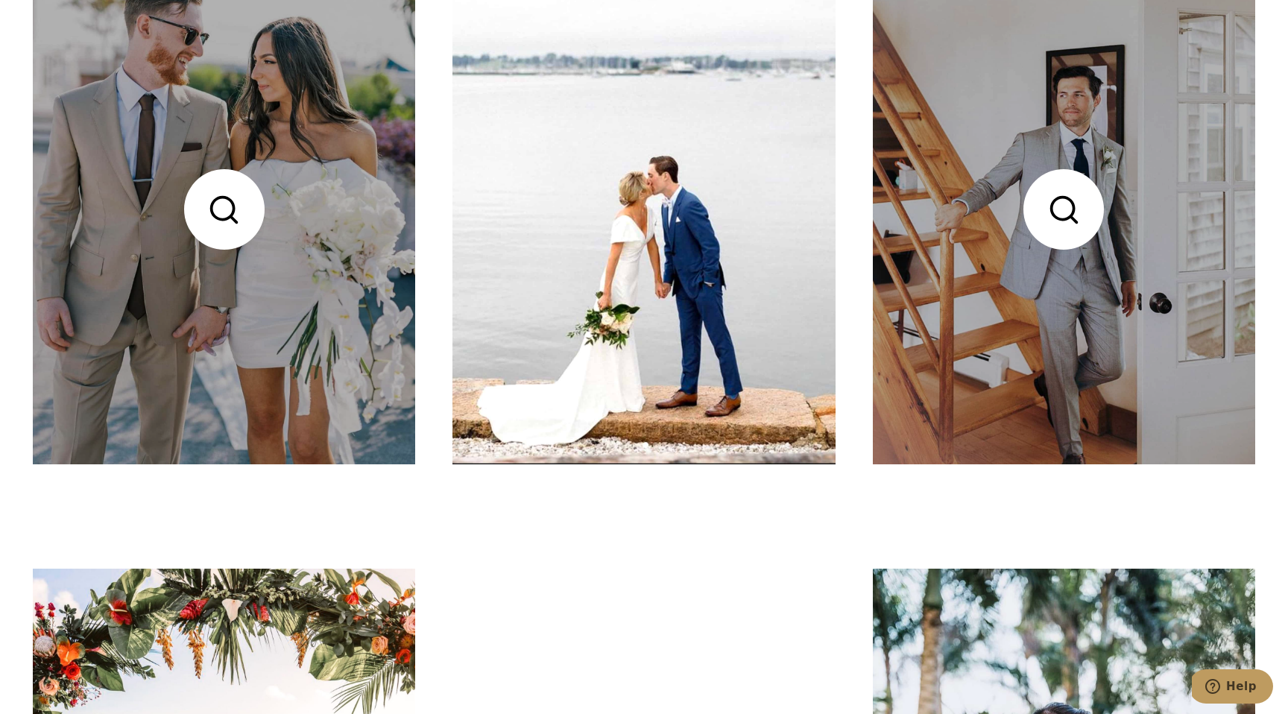
scroll to position [790, 0]
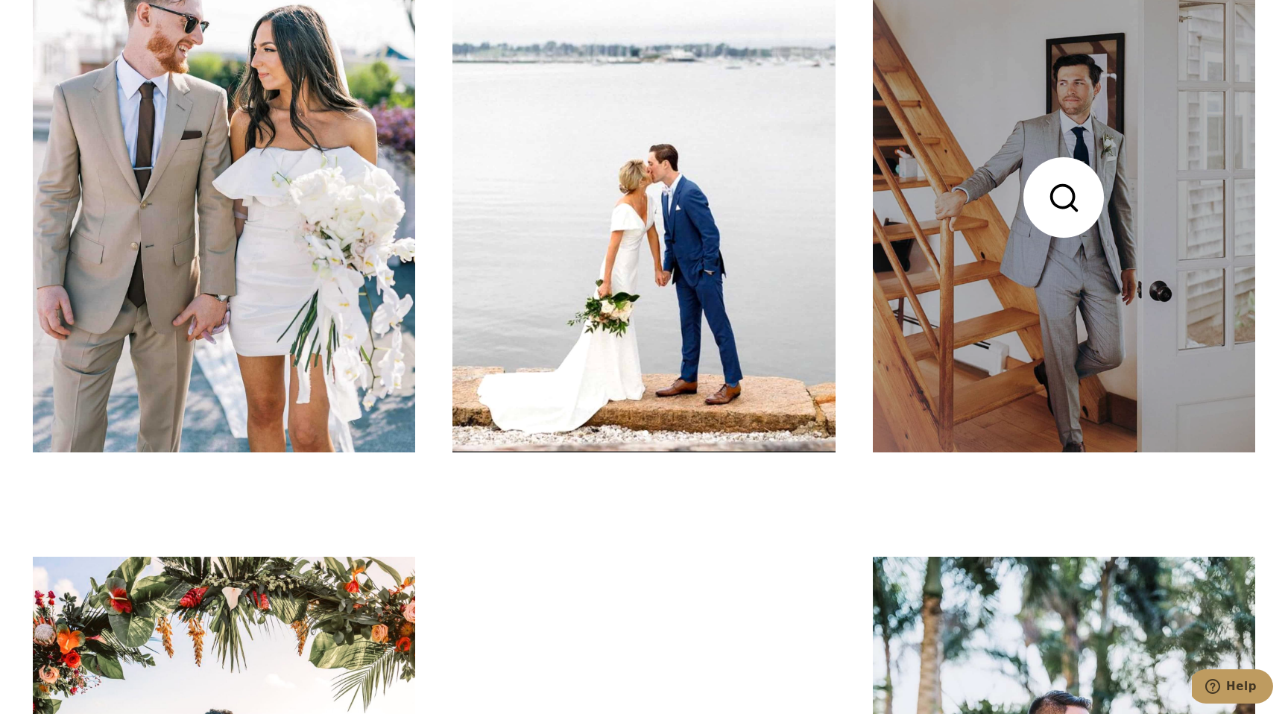
click at [1059, 210] on link at bounding box center [1064, 198] width 382 height 510
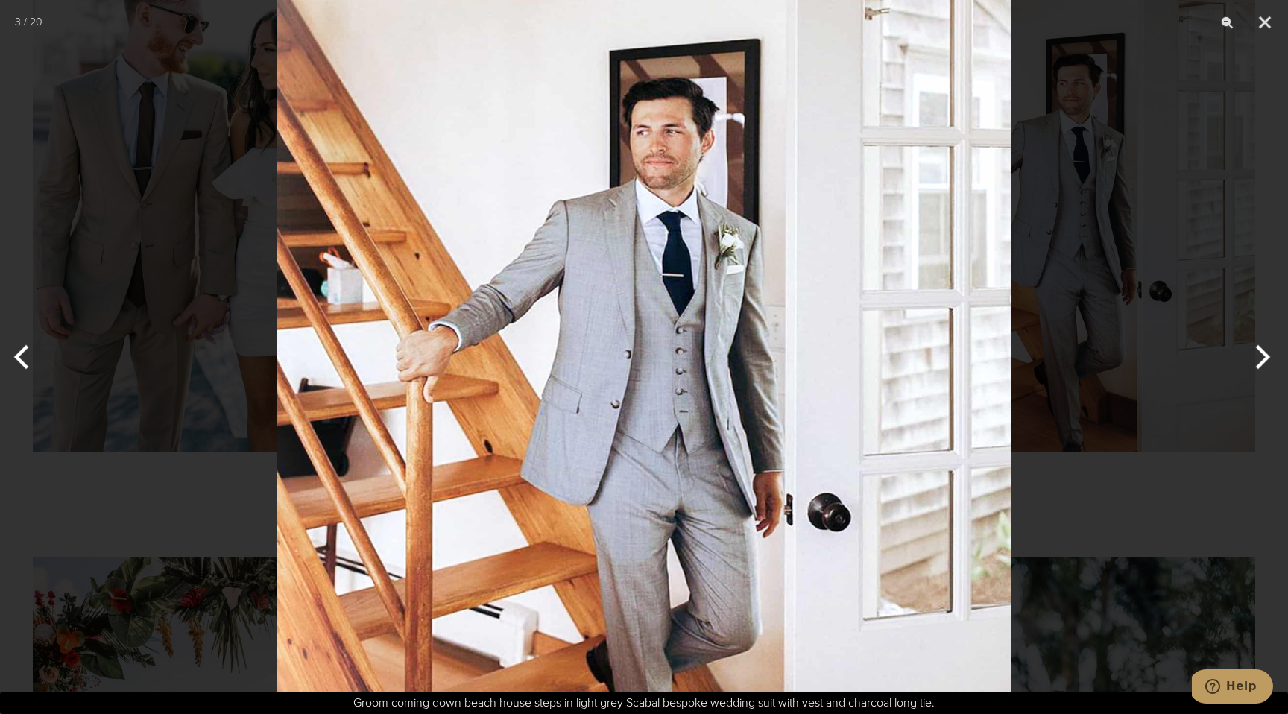
click at [1054, 375] on div at bounding box center [644, 357] width 1288 height 714
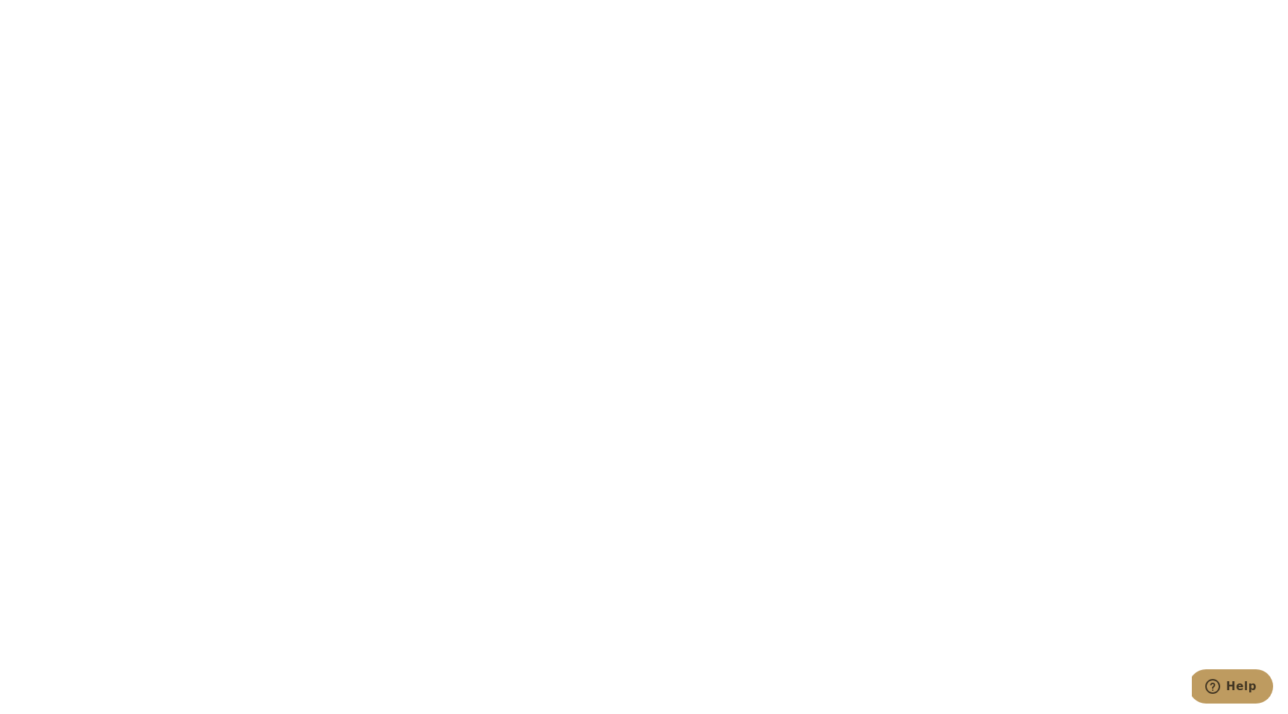
scroll to position [2666, 0]
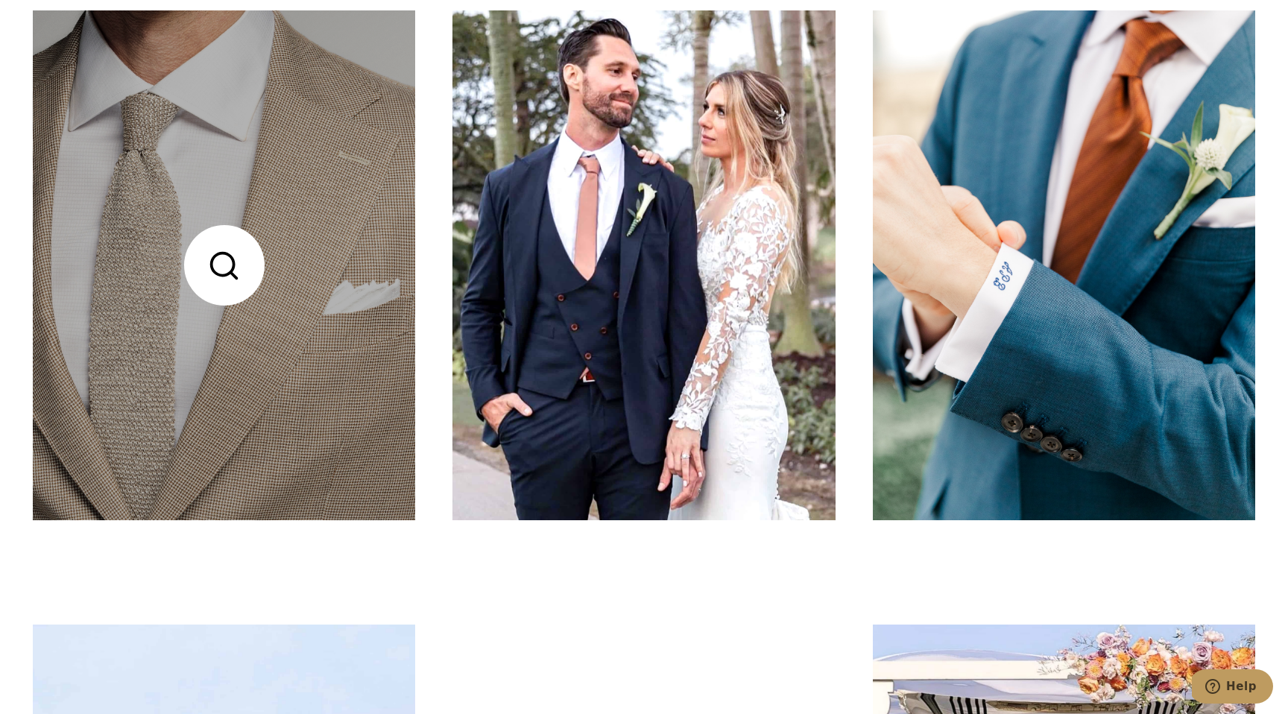
click at [238, 273] on link at bounding box center [224, 265] width 382 height 510
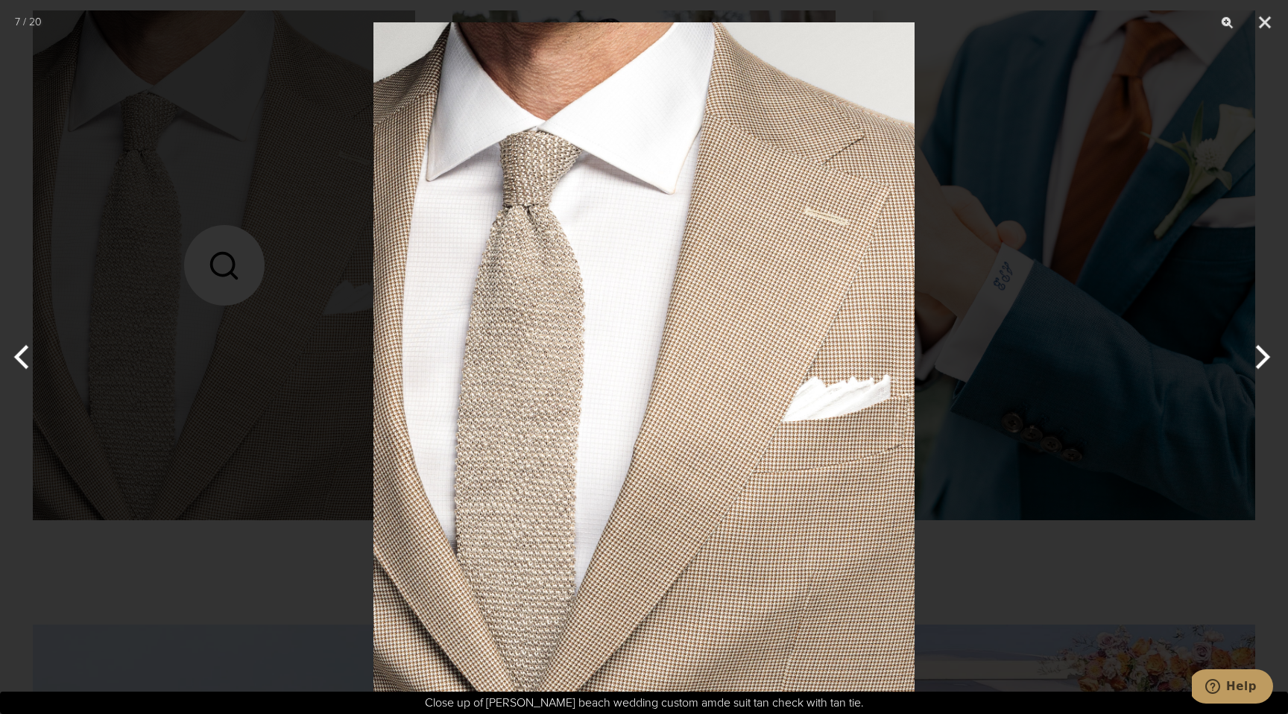
click at [1050, 476] on div at bounding box center [644, 357] width 1288 height 714
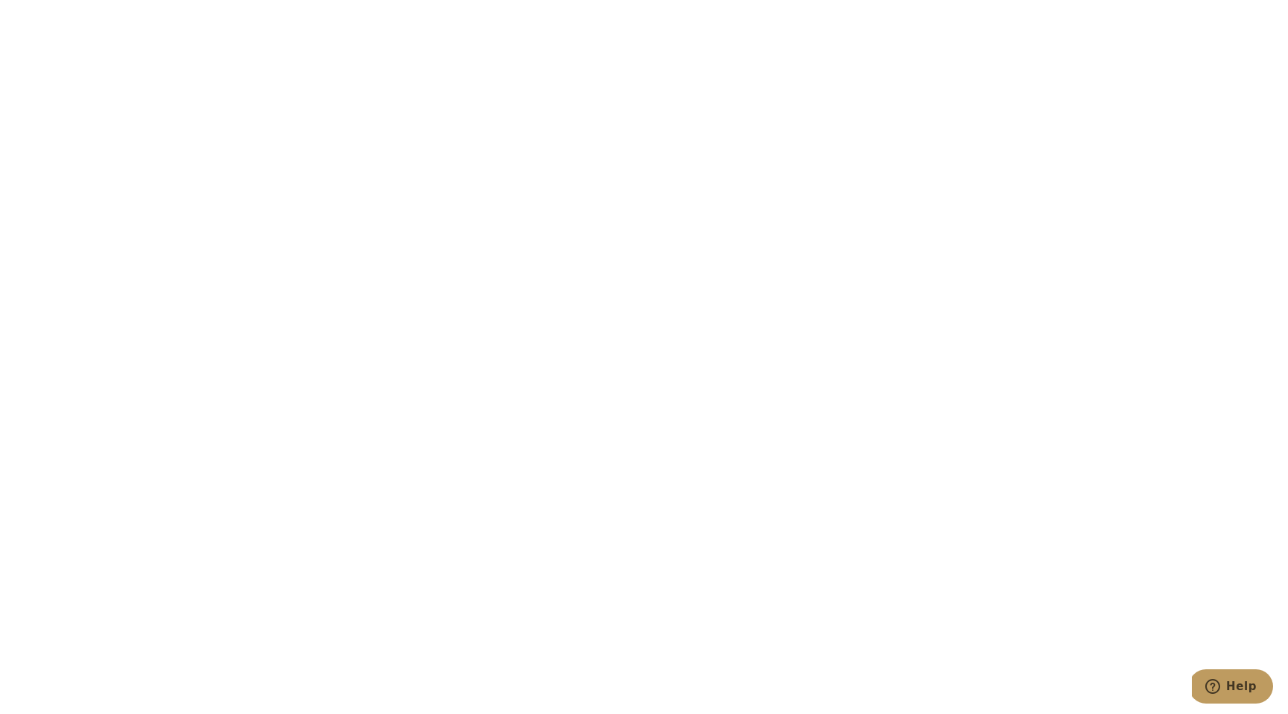
scroll to position [4809, 0]
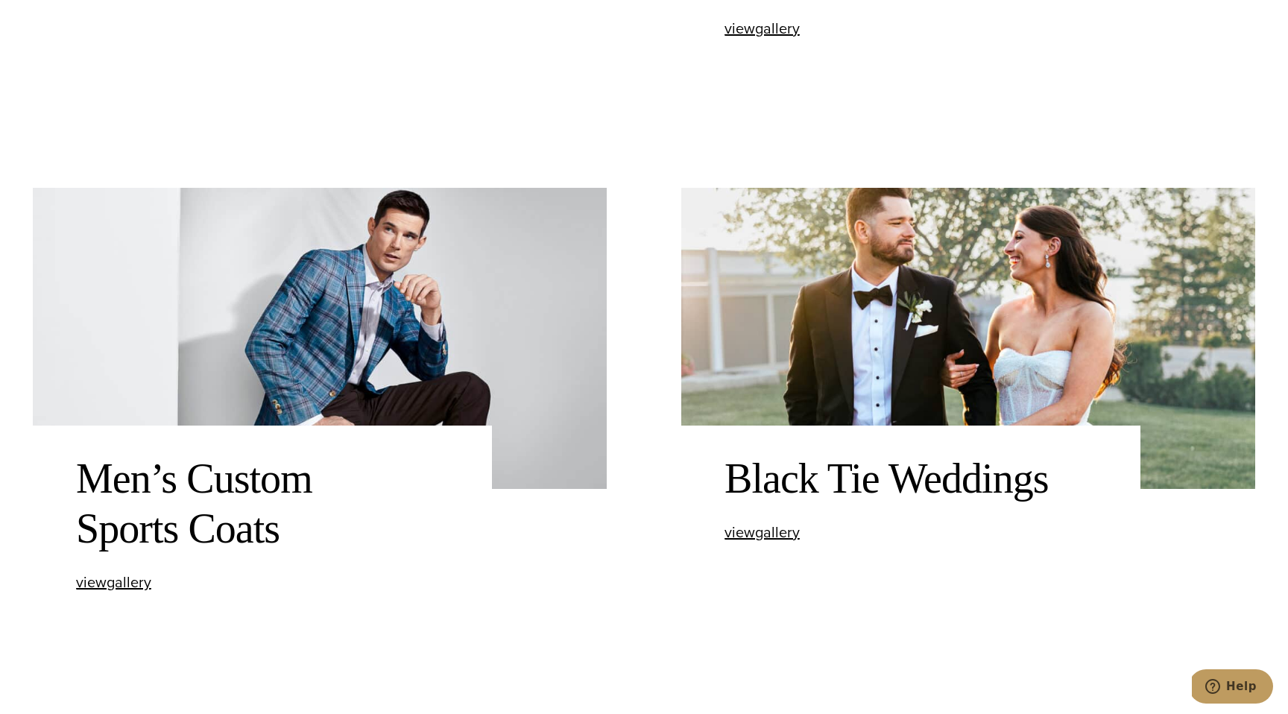
scroll to position [1141, 0]
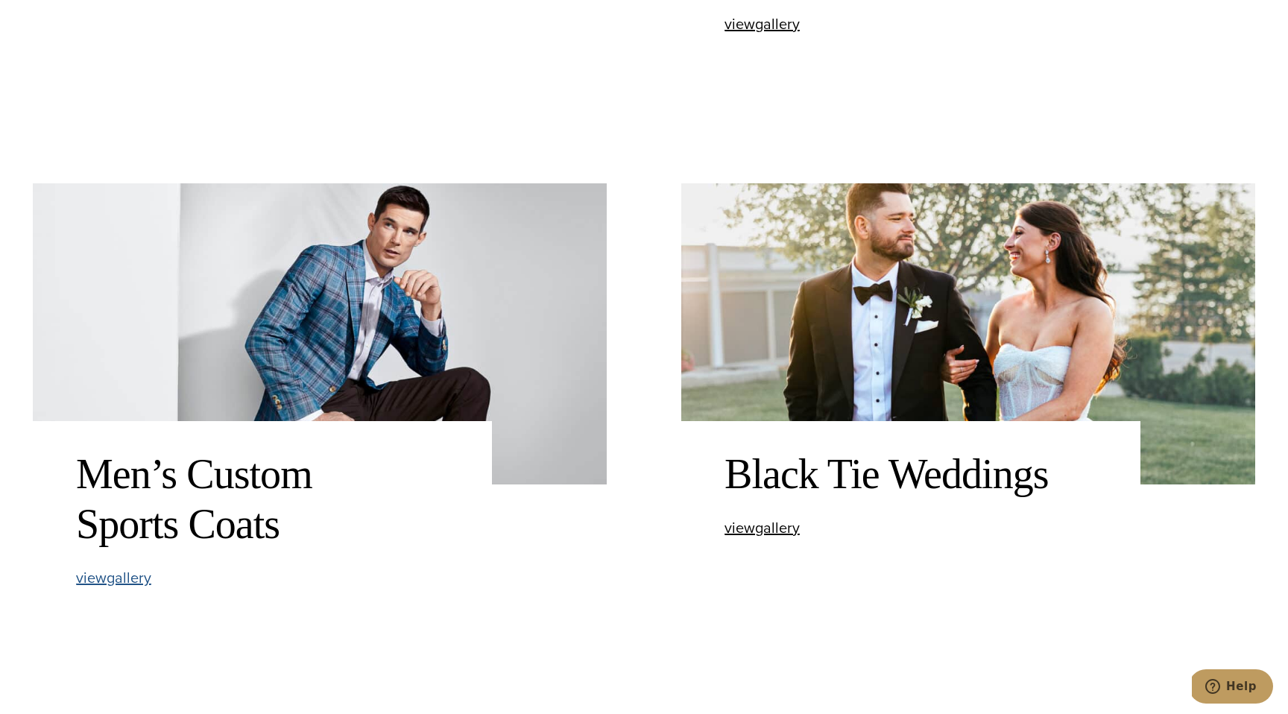
click at [139, 582] on span "view Men’s Custom Sports Coats gallery" at bounding box center [113, 577] width 75 height 22
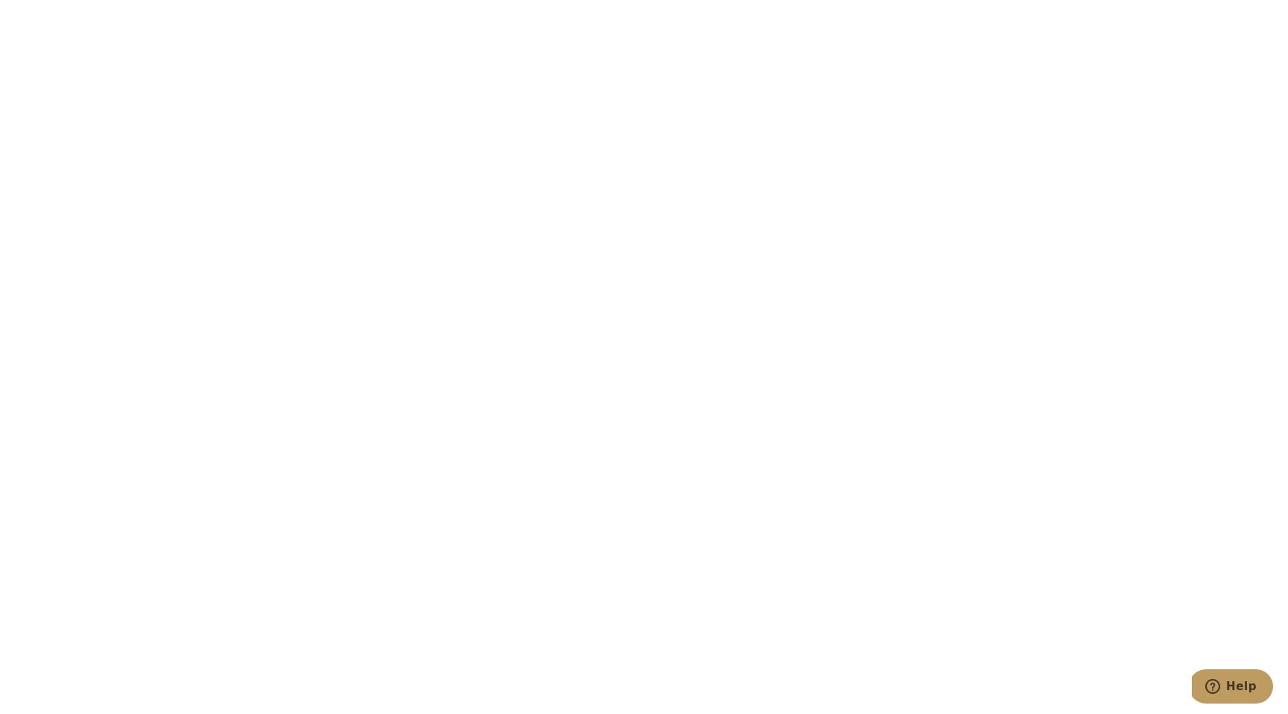
scroll to position [2718, 0]
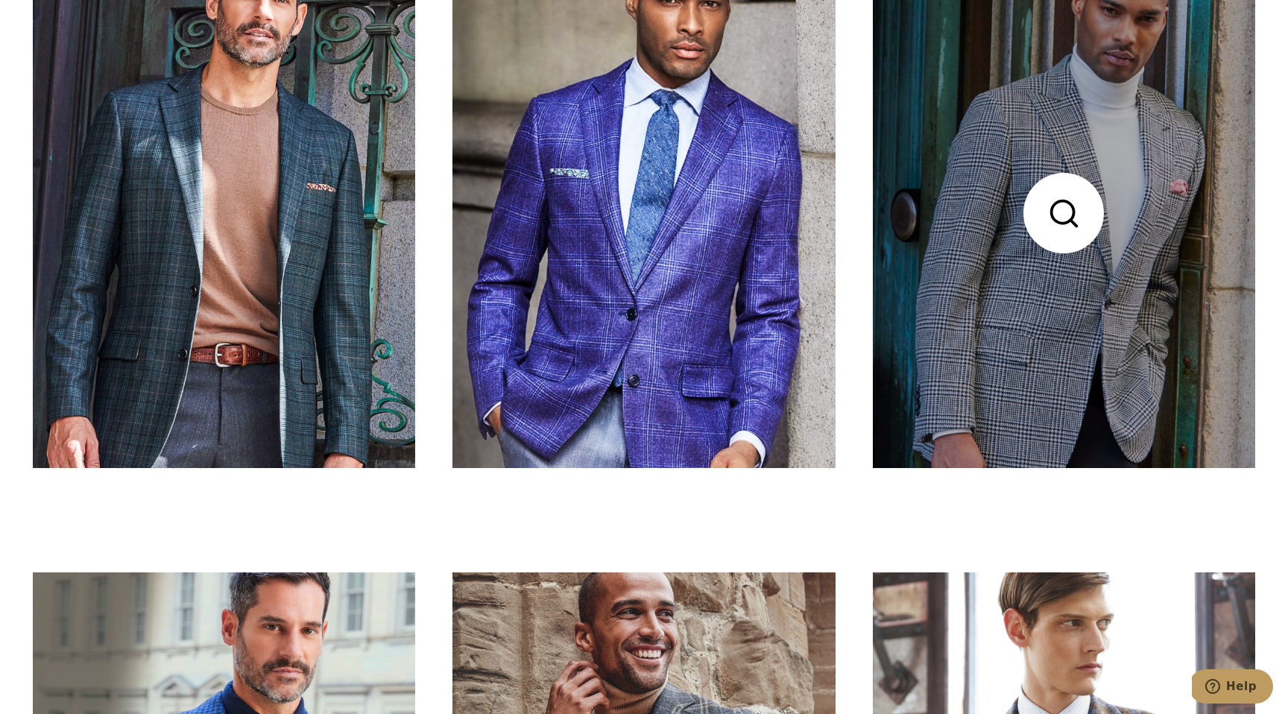
click at [1059, 217] on link at bounding box center [1064, 213] width 382 height 510
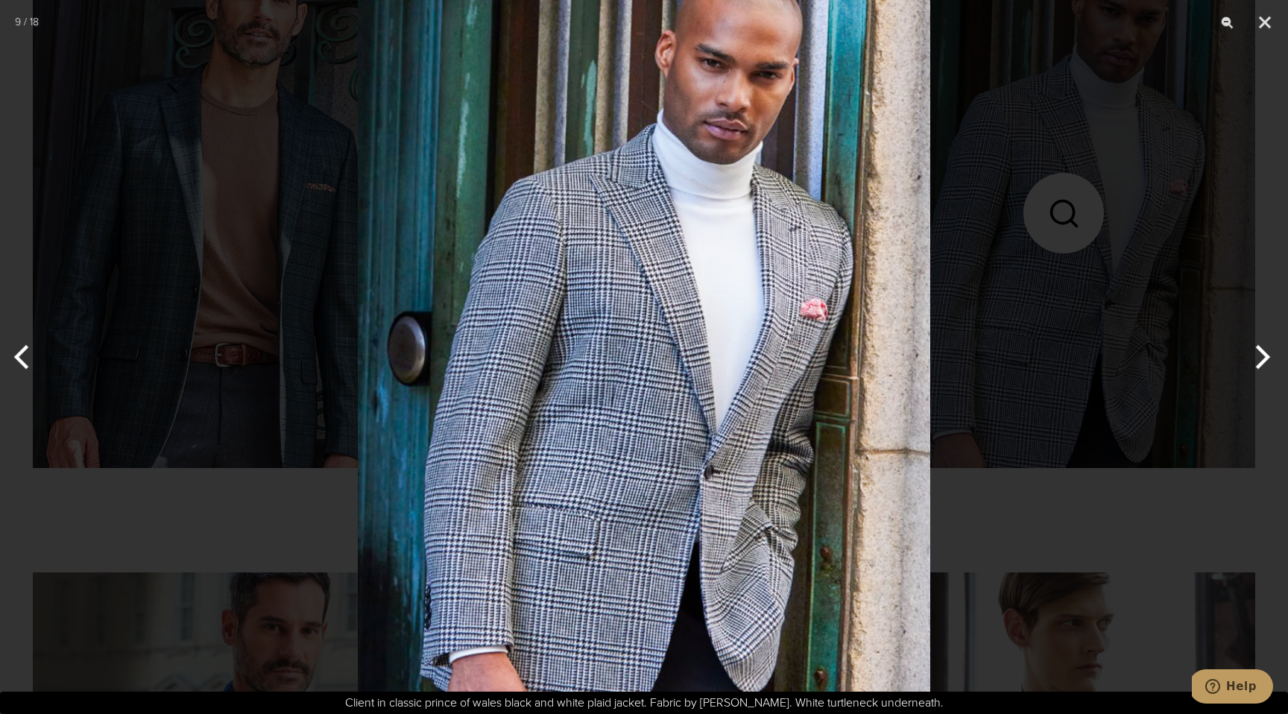
click at [955, 510] on div at bounding box center [644, 357] width 1288 height 714
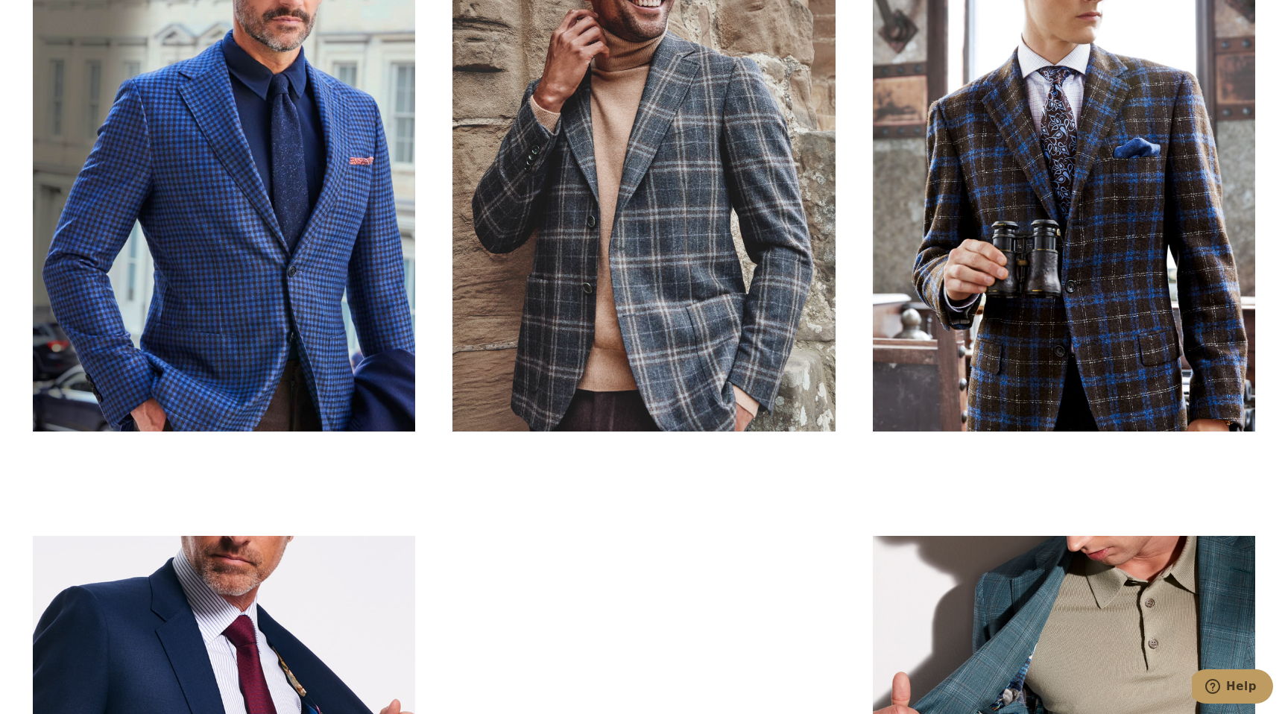
scroll to position [3373, 0]
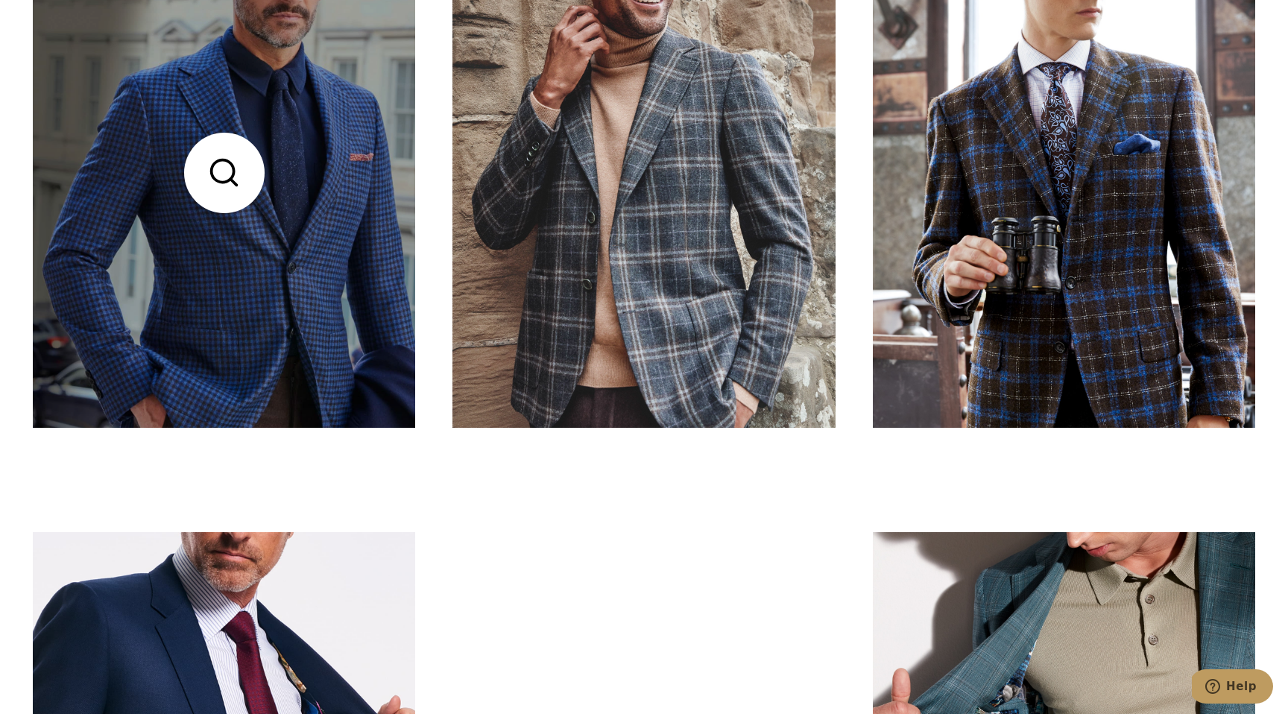
click at [324, 334] on link at bounding box center [224, 172] width 382 height 510
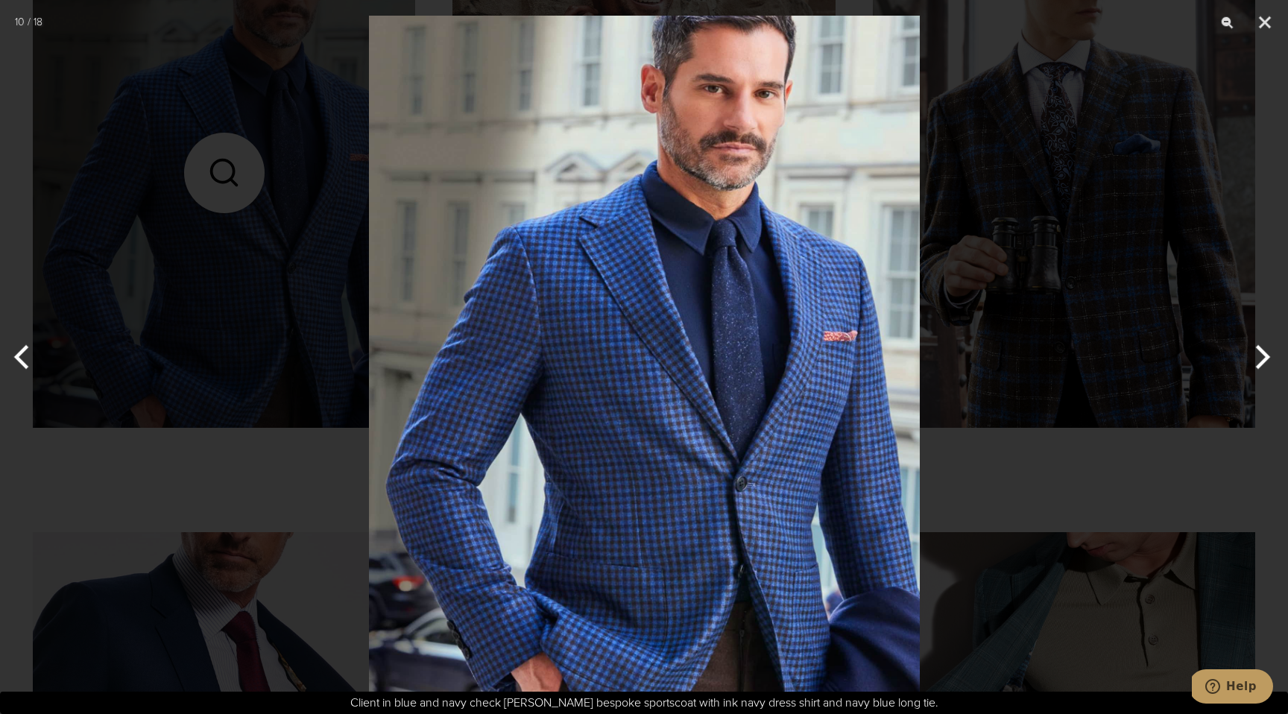
click at [977, 496] on div at bounding box center [644, 357] width 1288 height 714
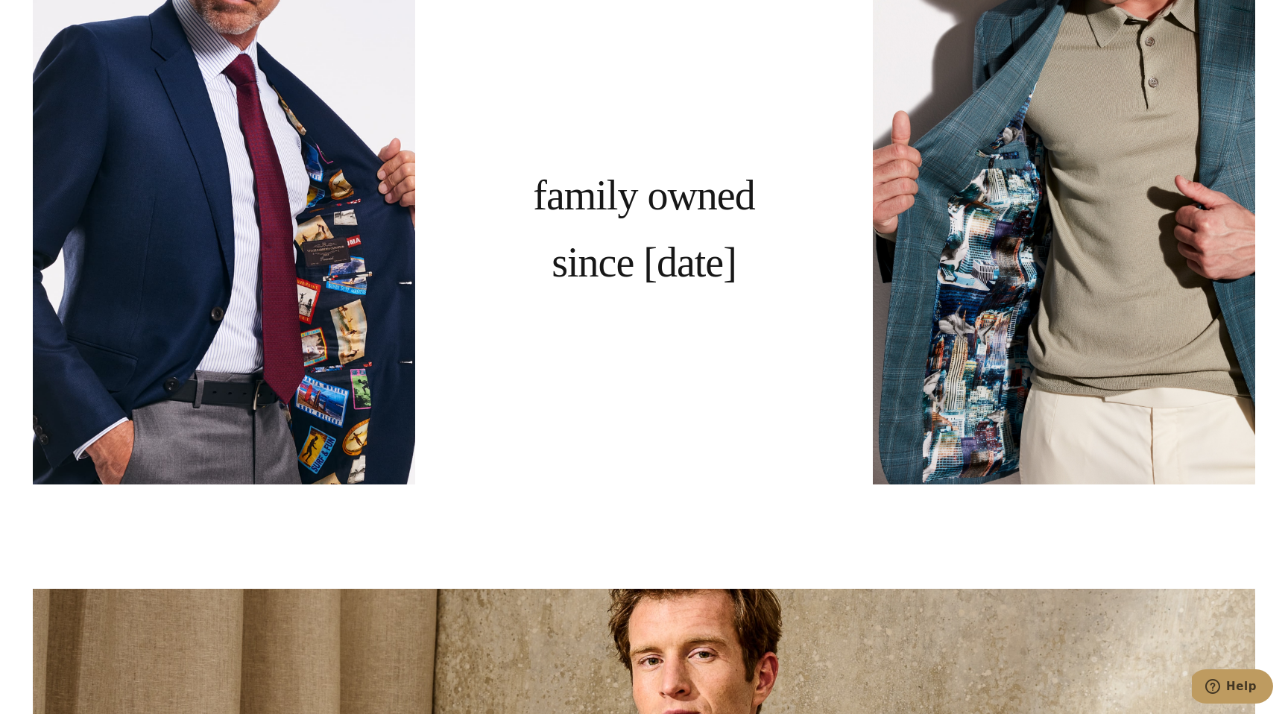
scroll to position [4007, 0]
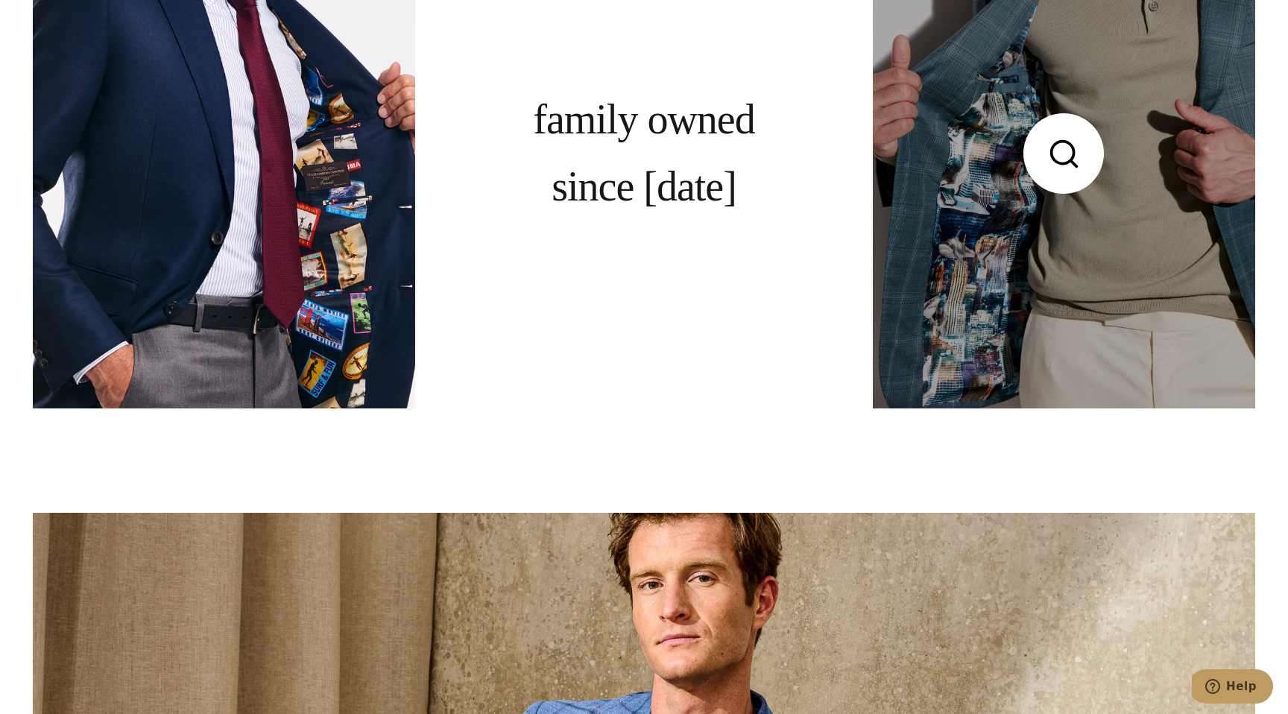
click at [1028, 265] on link at bounding box center [1064, 154] width 382 height 510
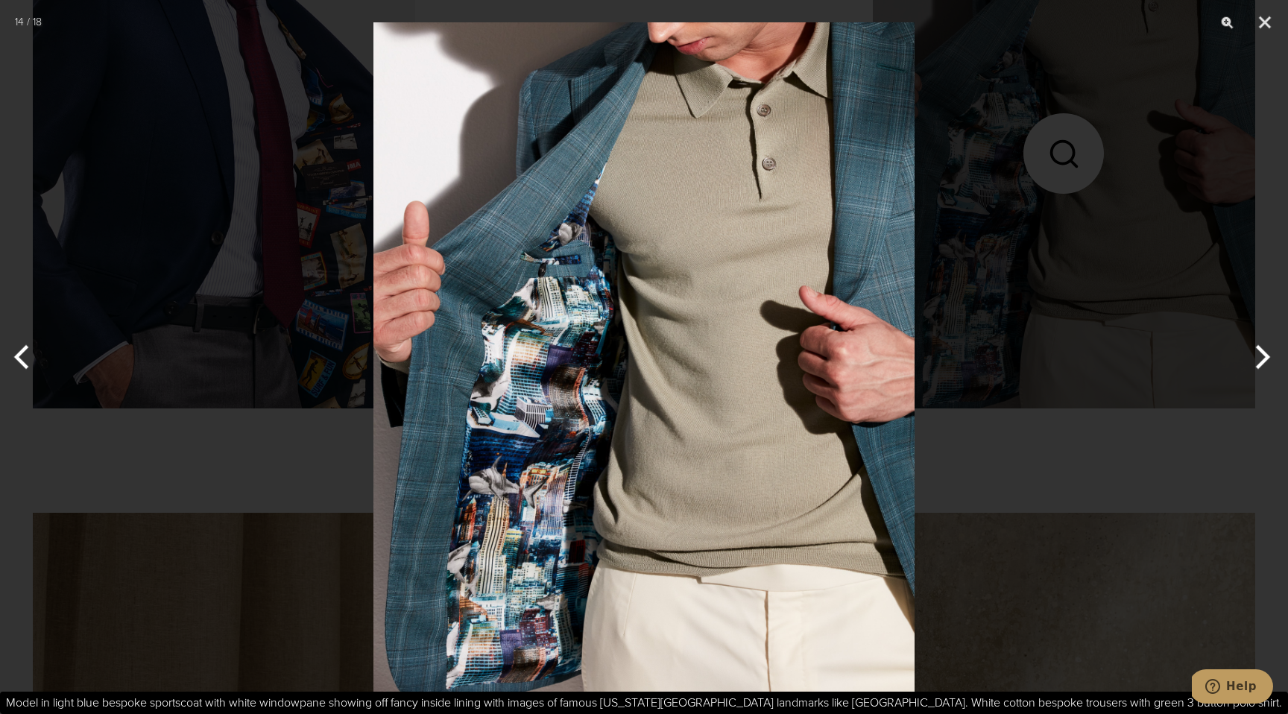
click at [1005, 449] on div at bounding box center [644, 357] width 1288 height 714
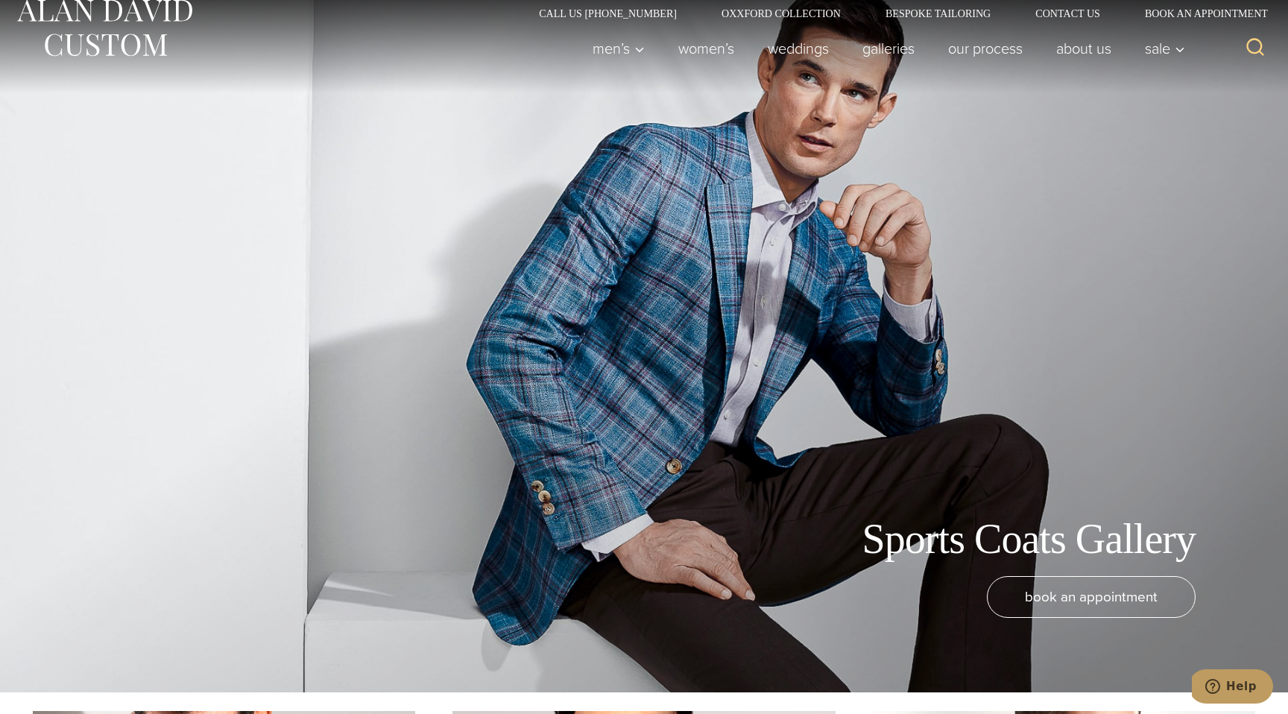
scroll to position [0, 0]
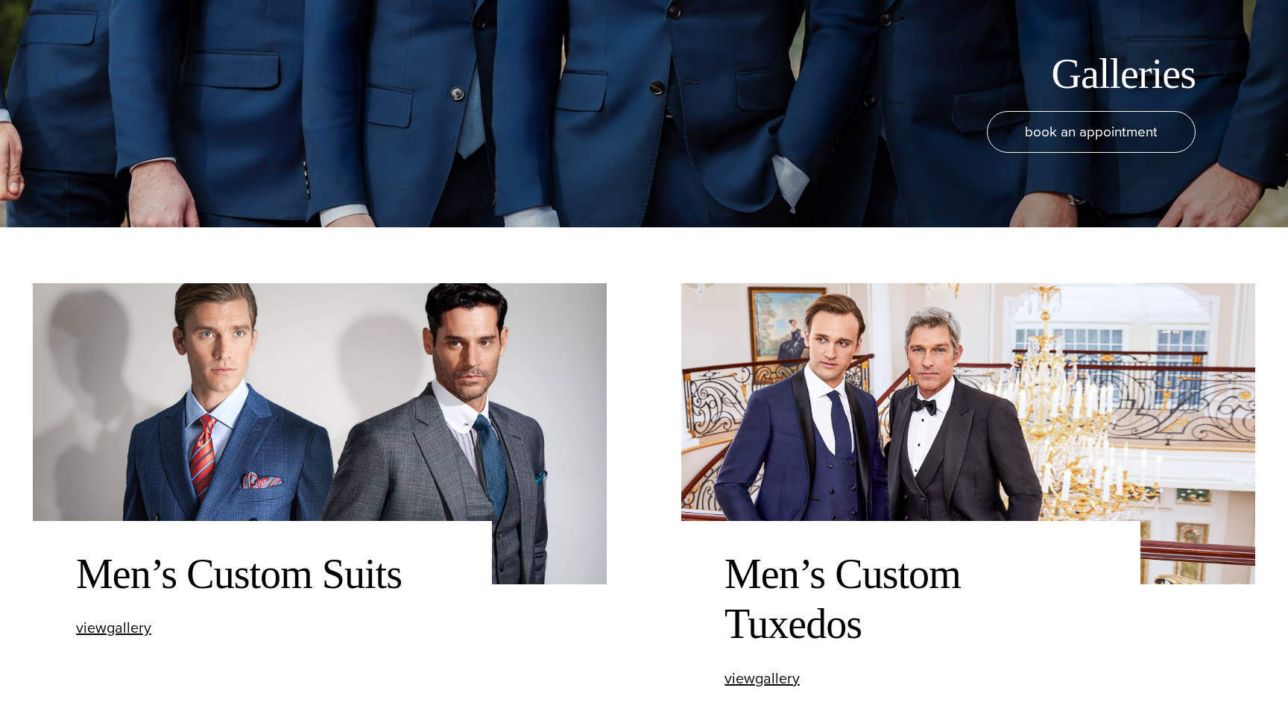
scroll to position [504, 0]
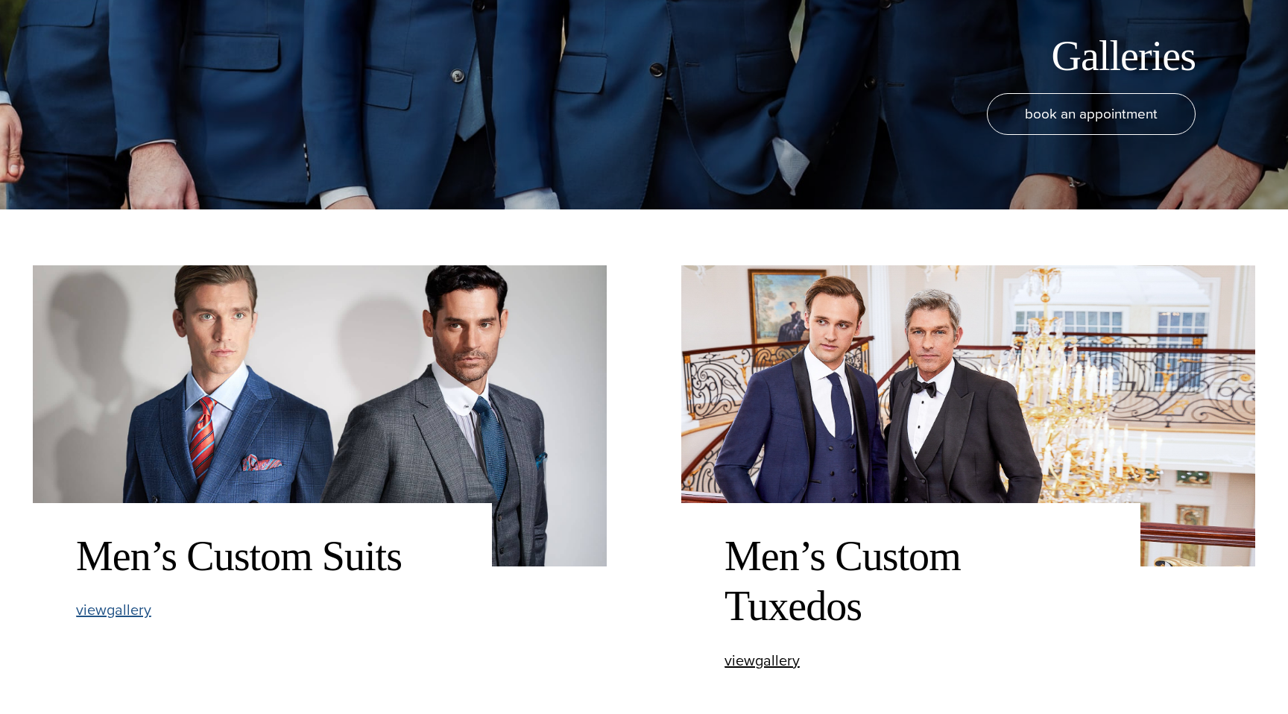
click at [136, 613] on span "view Men’s Custom Suits gallery" at bounding box center [113, 609] width 75 height 22
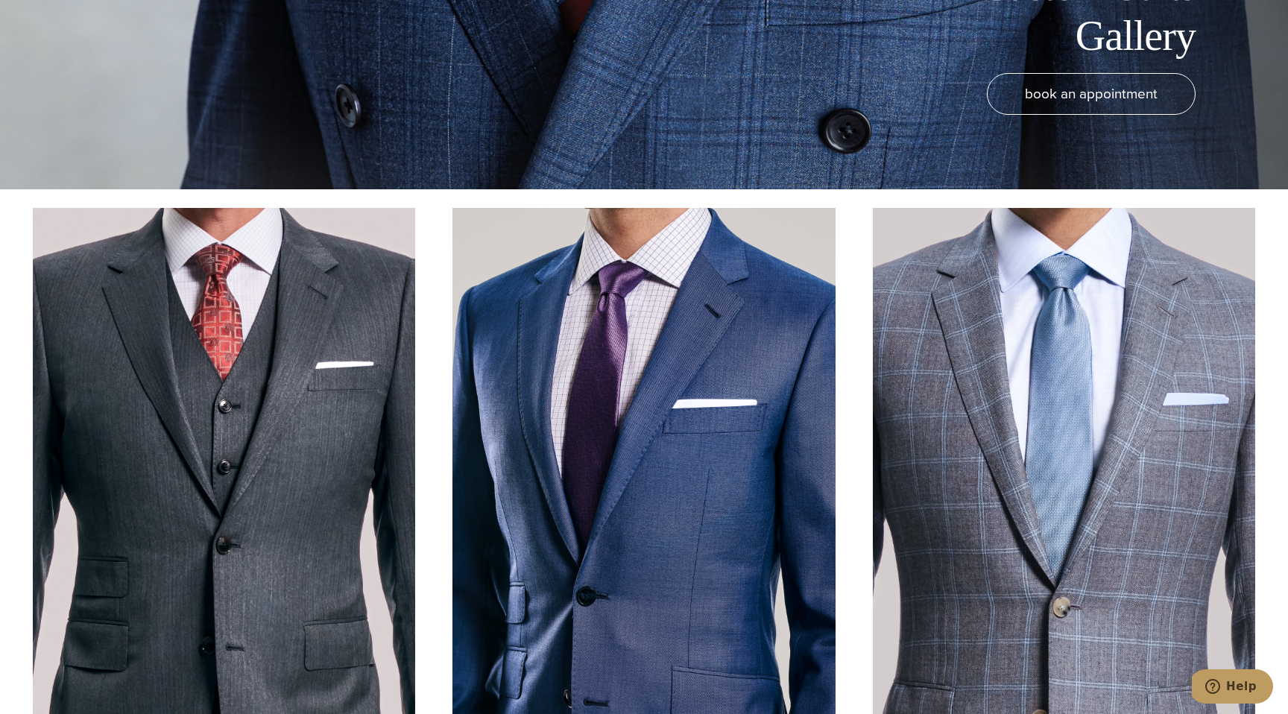
scroll to position [618, 0]
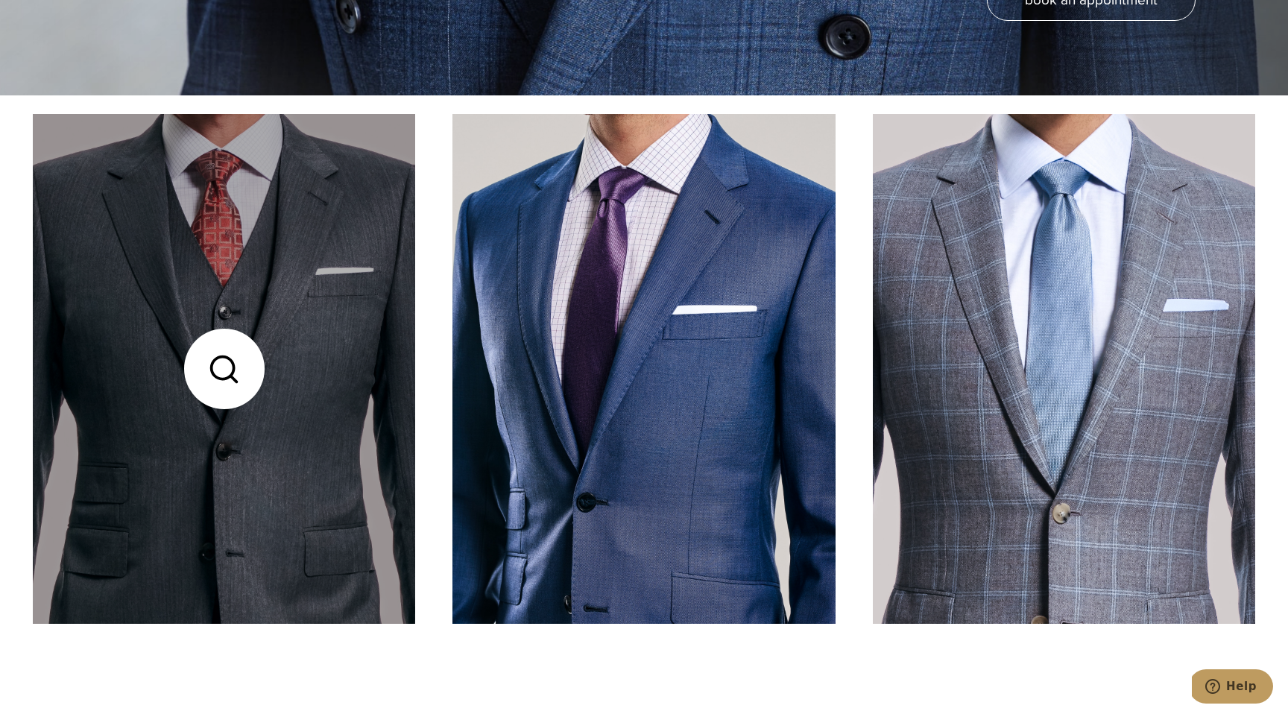
click at [230, 371] on link at bounding box center [224, 369] width 382 height 510
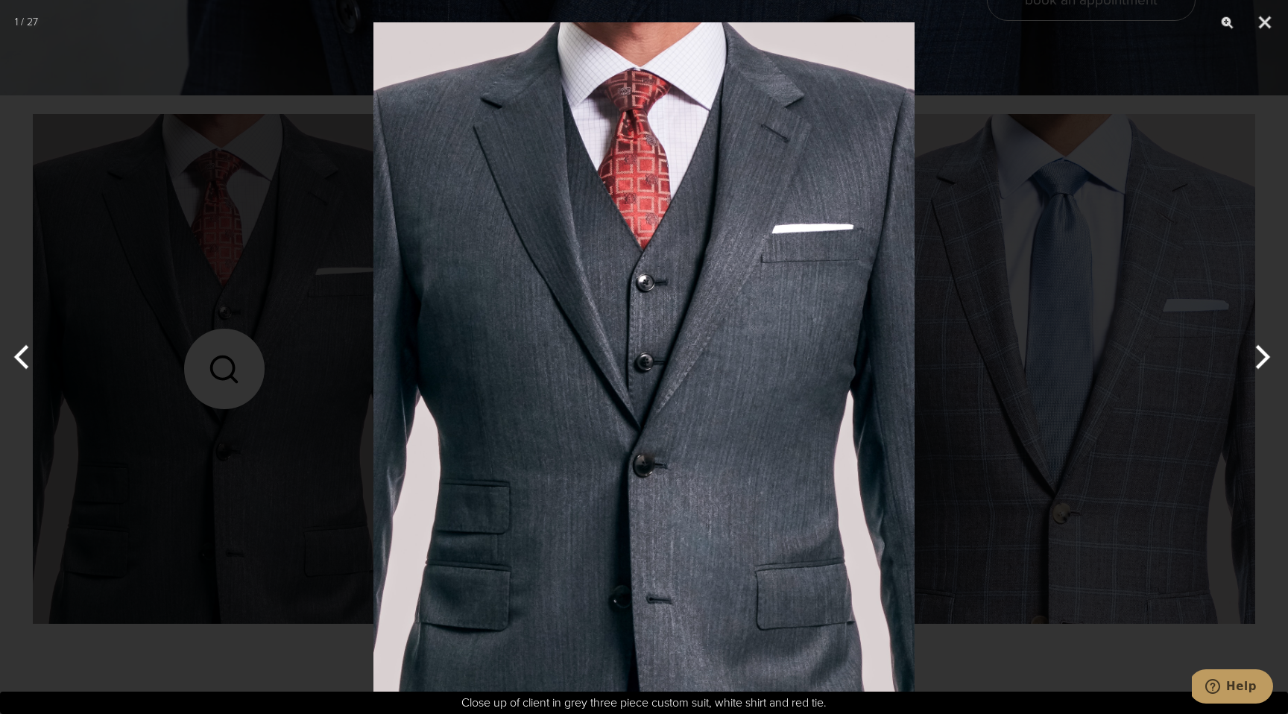
click at [1042, 647] on div at bounding box center [644, 357] width 1288 height 714
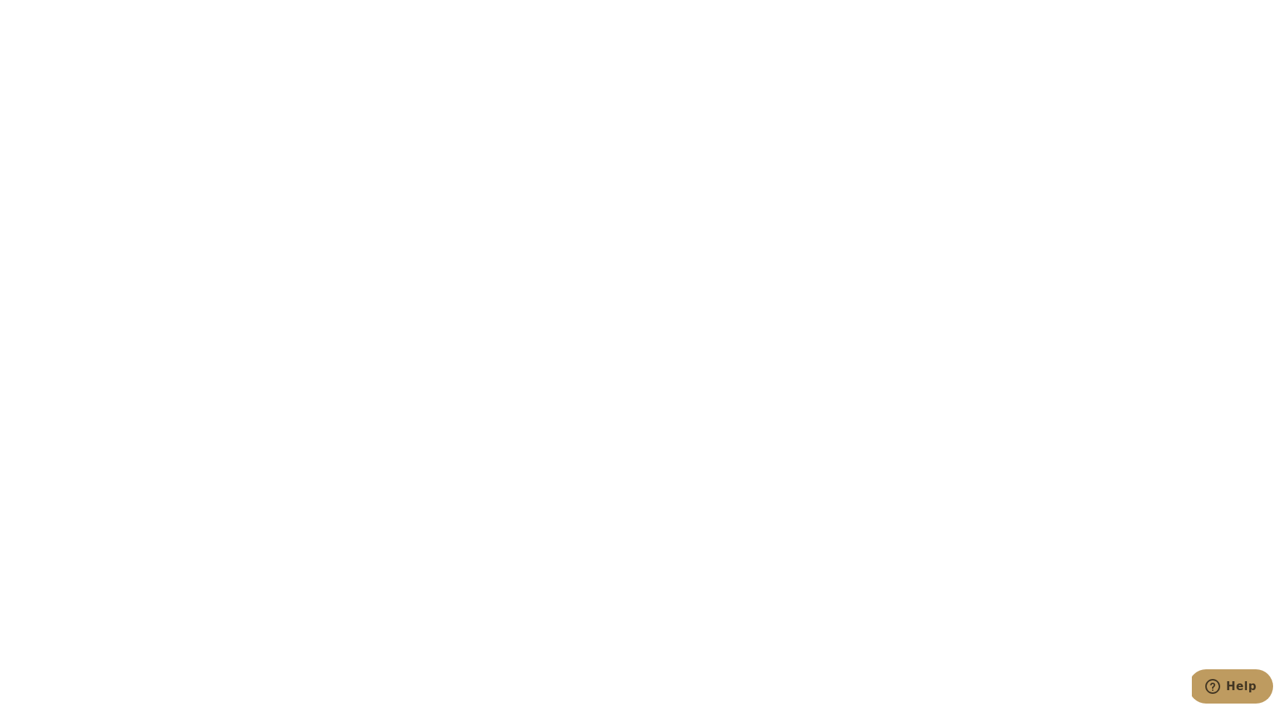
scroll to position [5061, 0]
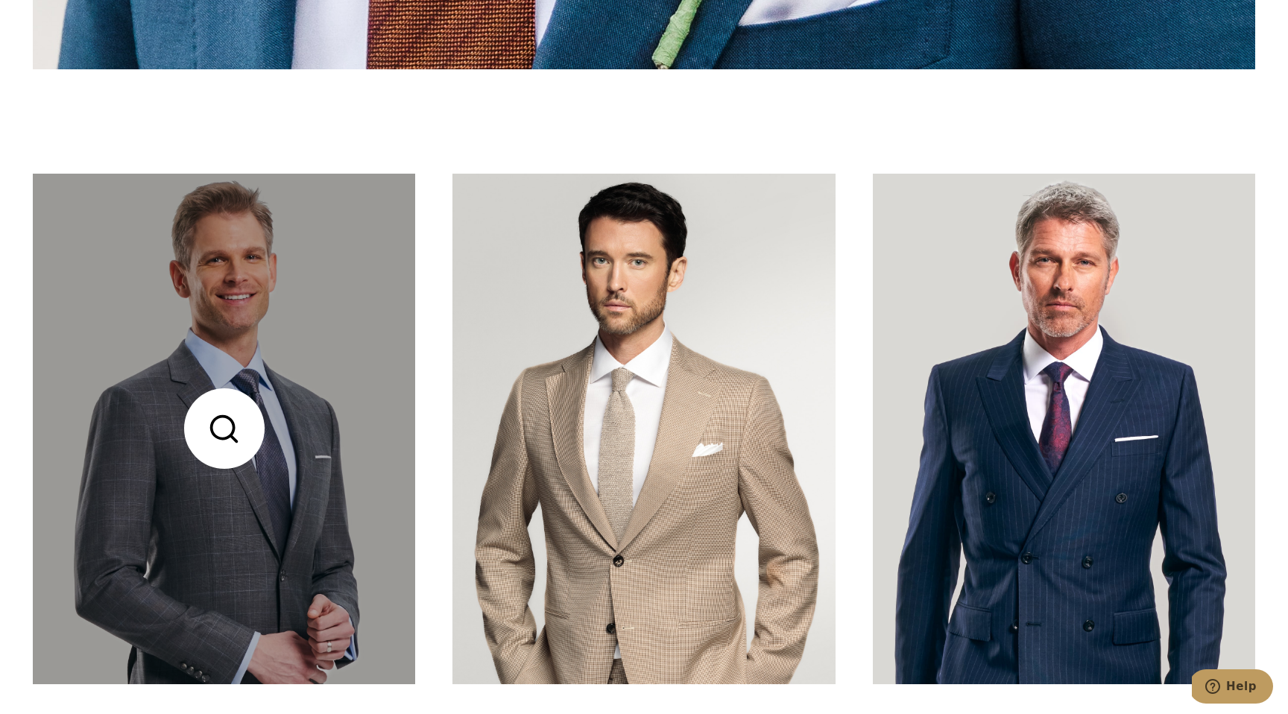
click at [273, 554] on link at bounding box center [224, 429] width 382 height 510
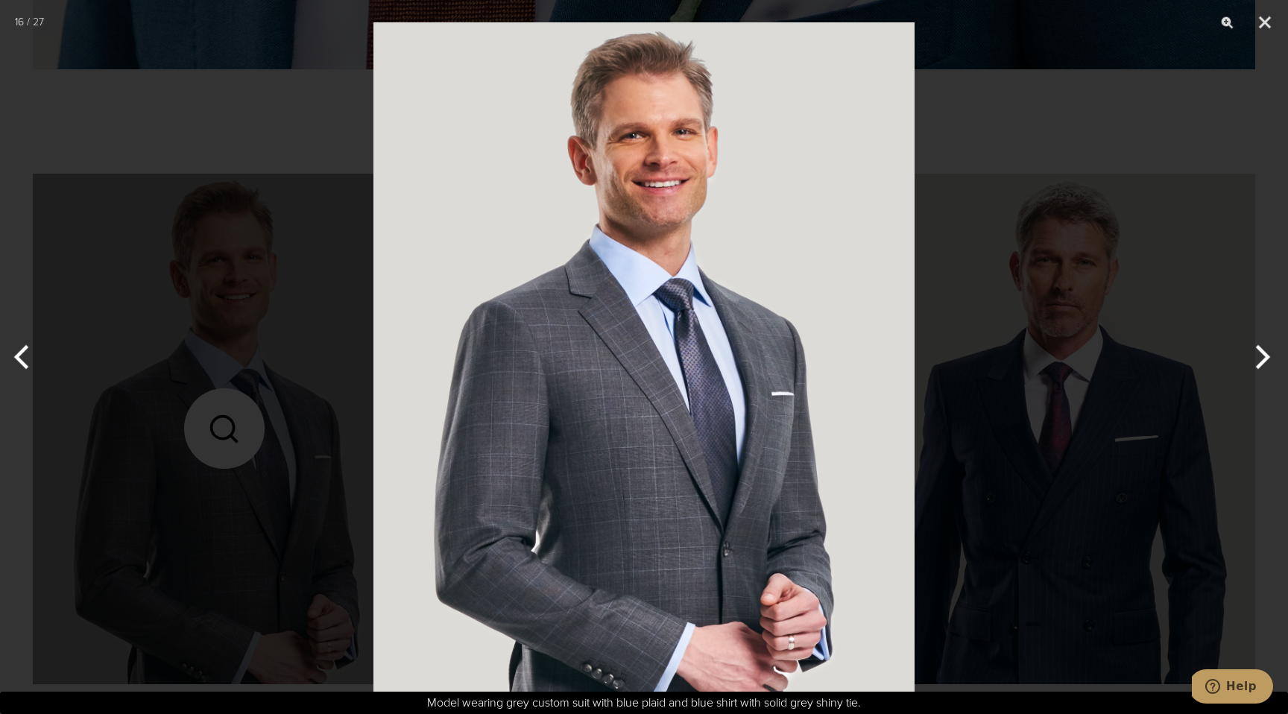
click at [1001, 168] on div at bounding box center [644, 357] width 1288 height 714
